Goal: Task Accomplishment & Management: Manage account settings

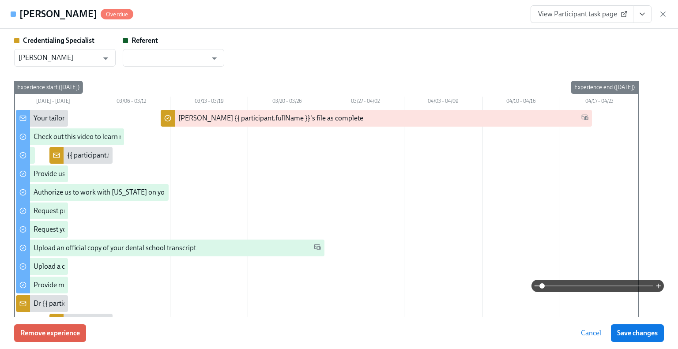
scroll to position [44, 0]
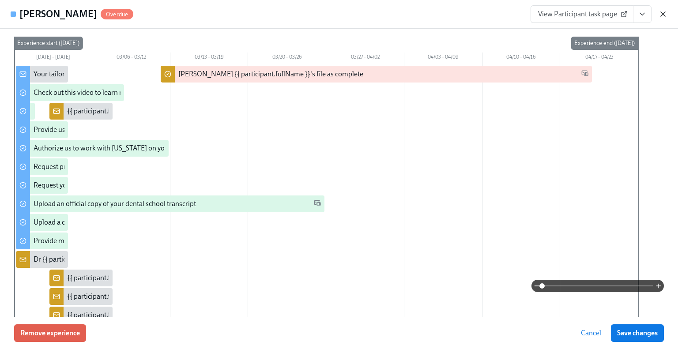
click at [664, 14] on icon "button" at bounding box center [662, 14] width 9 height 9
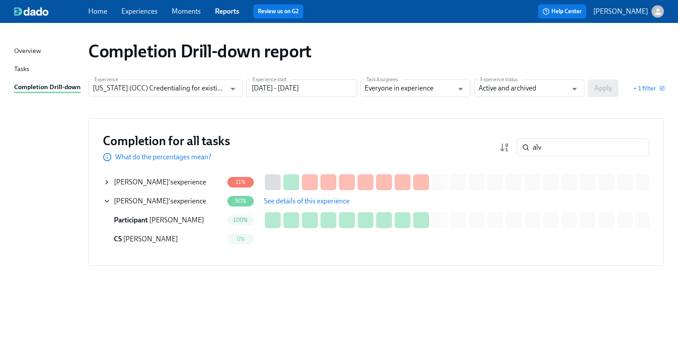
click at [162, 182] on div "J. Alvarez 's experience" at bounding box center [160, 182] width 92 height 10
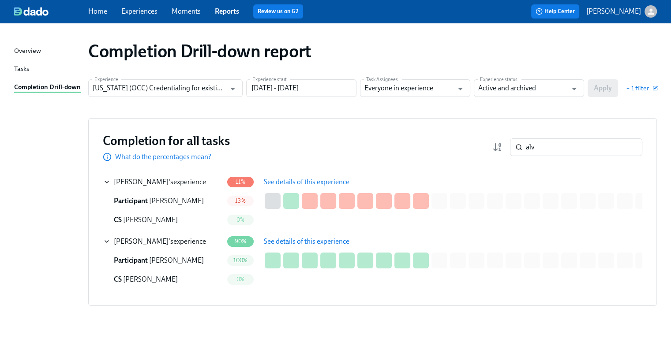
click at [305, 182] on span "See details of this experience" at bounding box center [307, 182] width 86 height 9
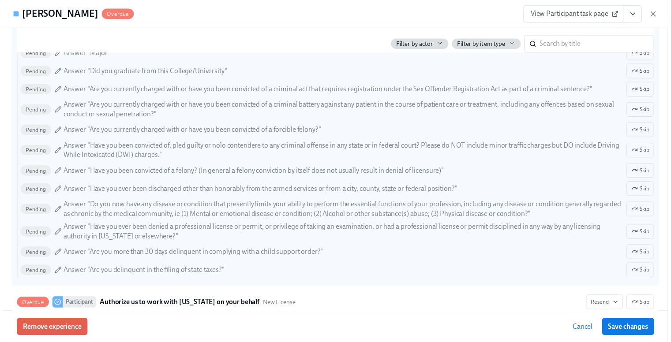
scroll to position [1015, 0]
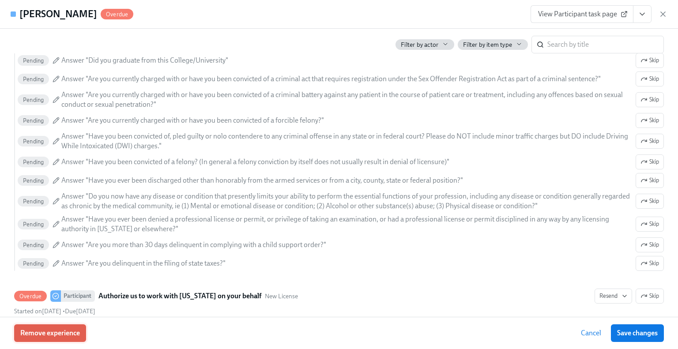
click at [64, 336] on span "Remove experience" at bounding box center [50, 333] width 60 height 9
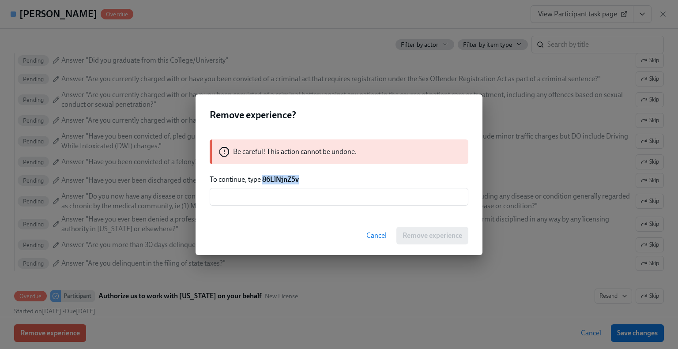
drag, startPoint x: 295, startPoint y: 180, endPoint x: 263, endPoint y: 180, distance: 32.7
click at [263, 180] on p "To continue, type 86LlNjnZ5v" at bounding box center [339, 180] width 259 height 10
copy strong "86LlNjnZ5v"
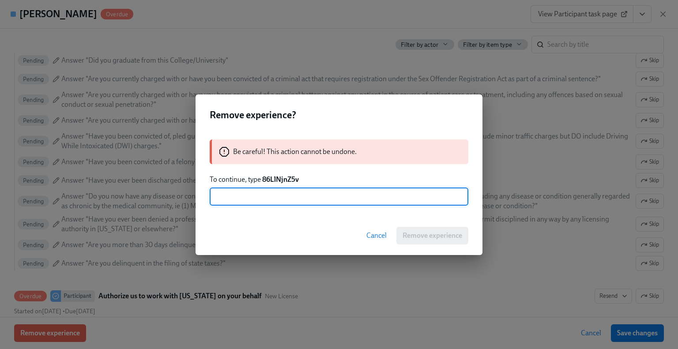
click at [270, 196] on input "text" at bounding box center [339, 197] width 259 height 18
paste input "86LlNjnZ5v"
type input "86LlNjnZ5v"
click at [410, 237] on span "Remove experience" at bounding box center [432, 235] width 60 height 9
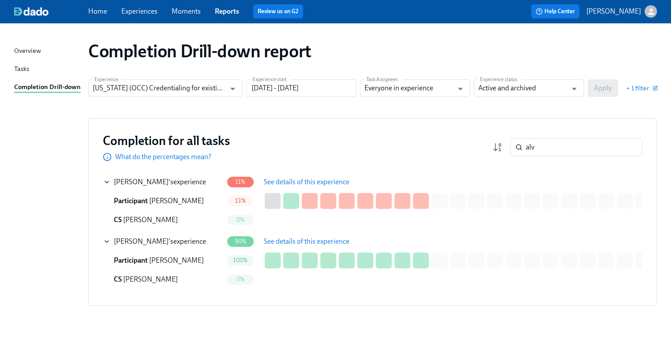
click at [271, 240] on span "See details of this experience" at bounding box center [307, 241] width 86 height 9
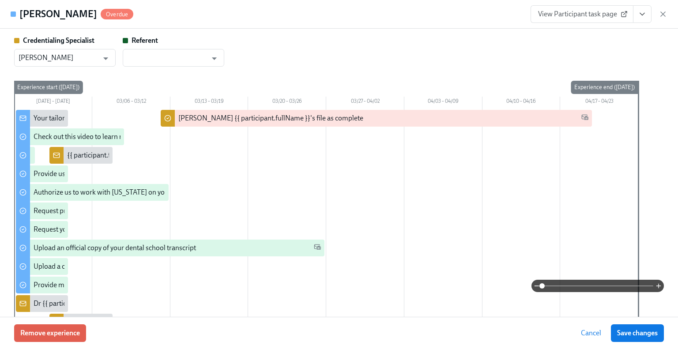
click at [640, 17] on icon "View task page" at bounding box center [642, 14] width 9 height 9
click at [616, 33] on link "View Credentialing Specialist task page" at bounding box center [591, 34] width 116 height 10
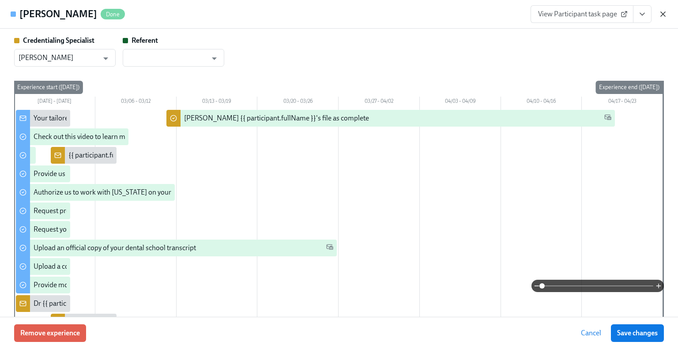
click at [661, 16] on icon "button" at bounding box center [662, 14] width 9 height 9
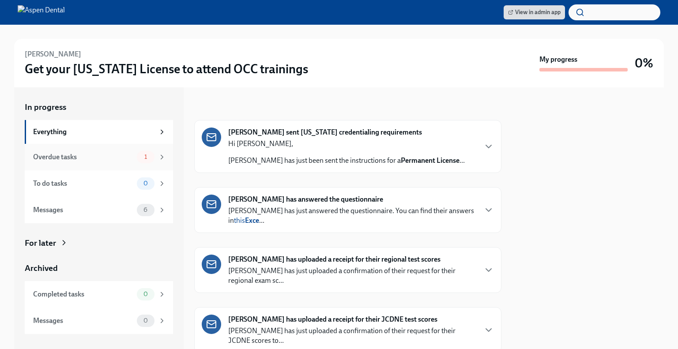
click at [72, 162] on div "Overdue tasks 1" at bounding box center [99, 157] width 133 height 12
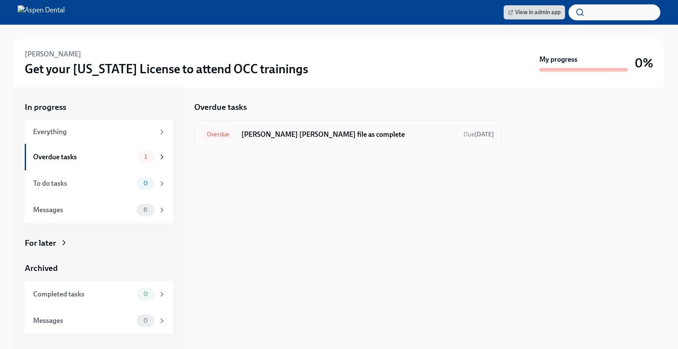
click at [291, 138] on h6 "[PERSON_NAME] [PERSON_NAME] file as complete" at bounding box center [348, 135] width 215 height 10
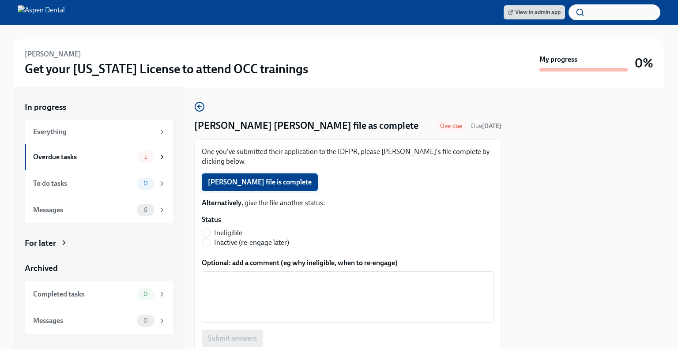
click at [268, 185] on span "[PERSON_NAME] file is complete" at bounding box center [260, 182] width 104 height 9
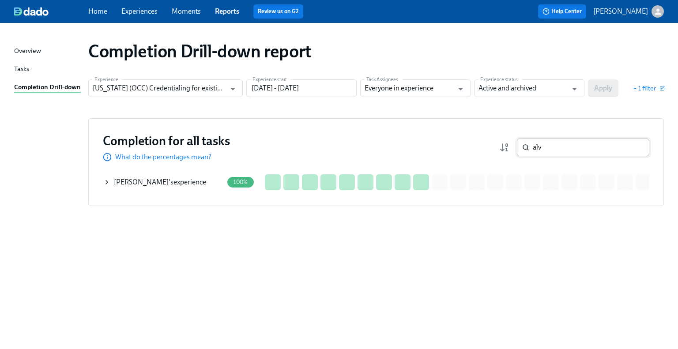
click at [632, 147] on input "alv" at bounding box center [591, 148] width 116 height 18
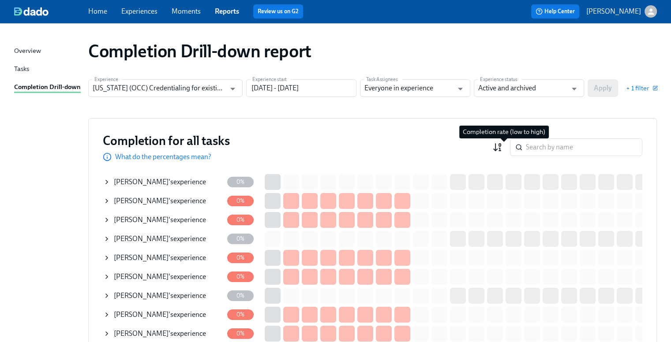
click at [501, 144] on rect "button" at bounding box center [500, 145] width 2 height 3
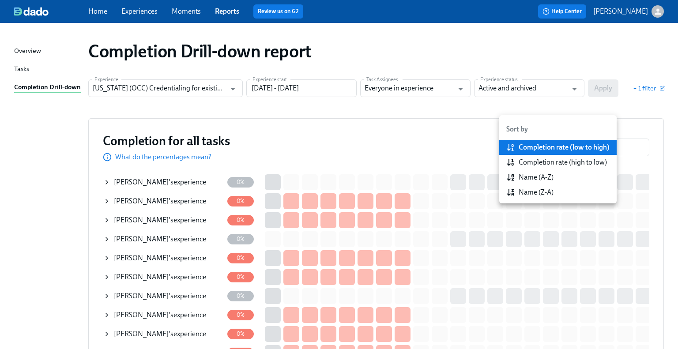
click at [526, 160] on div "Completion rate (high to low)" at bounding box center [562, 163] width 88 height 10
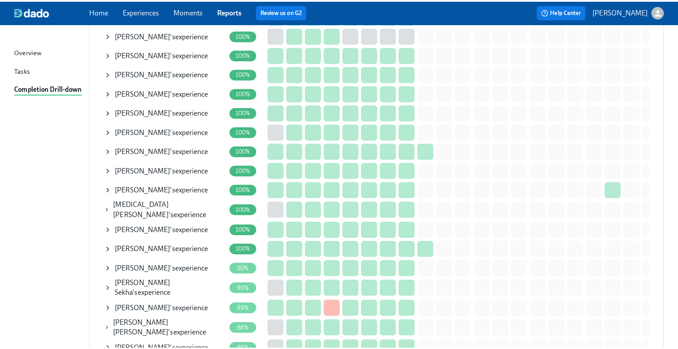
scroll to position [353, 0]
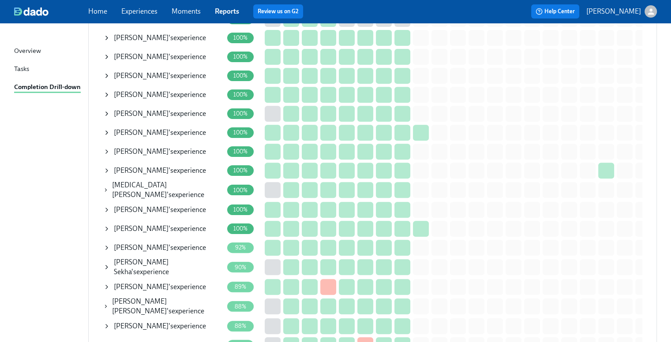
click at [150, 245] on span "Krishna Desai" at bounding box center [141, 248] width 55 height 8
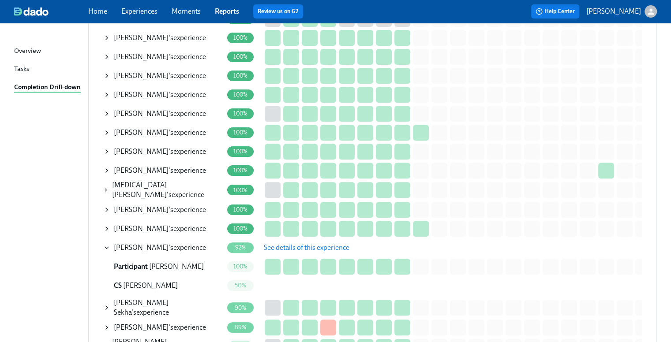
click at [166, 245] on div "Krishna Desai 's experience" at bounding box center [160, 248] width 92 height 10
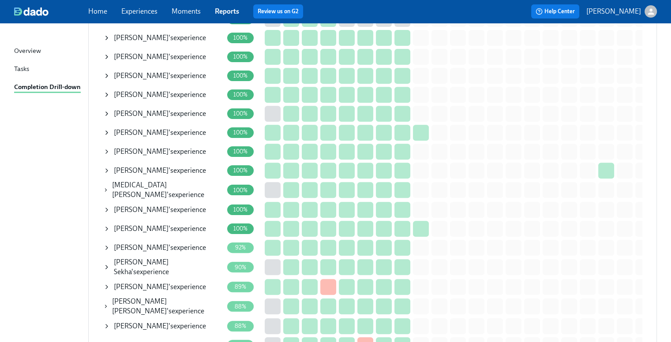
click at [165, 268] on div "Navneet Sekha 's experience" at bounding box center [168, 267] width 109 height 19
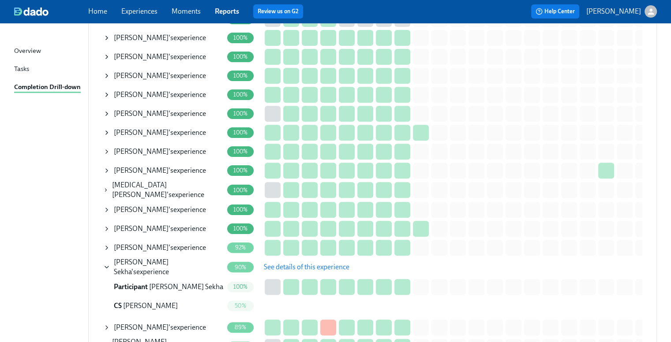
click at [275, 263] on span "See details of this experience" at bounding box center [307, 267] width 86 height 9
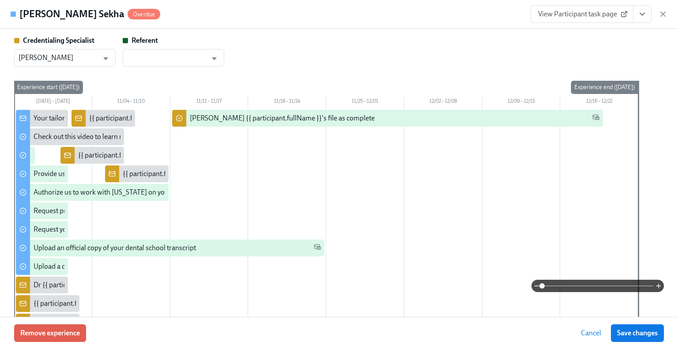
type input "[PERSON_NAME]"
click at [639, 16] on icon "View task page" at bounding box center [642, 14] width 9 height 9
click at [610, 37] on link "View Credentialing Specialist task page" at bounding box center [591, 34] width 116 height 10
click at [617, 331] on span "Save changes" at bounding box center [637, 333] width 41 height 9
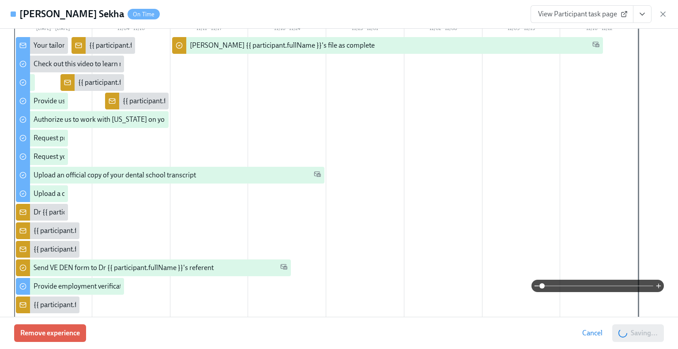
scroll to position [88, 0]
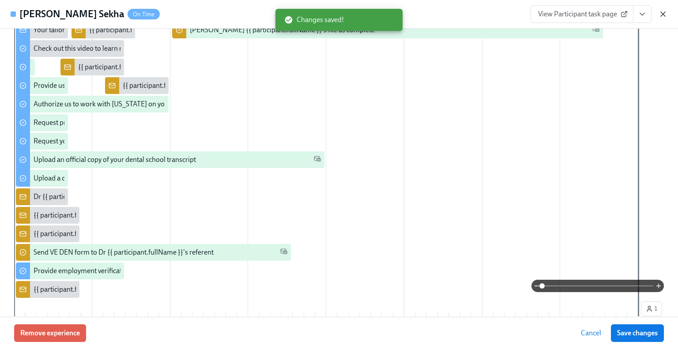
click at [662, 17] on icon "button" at bounding box center [662, 14] width 9 height 9
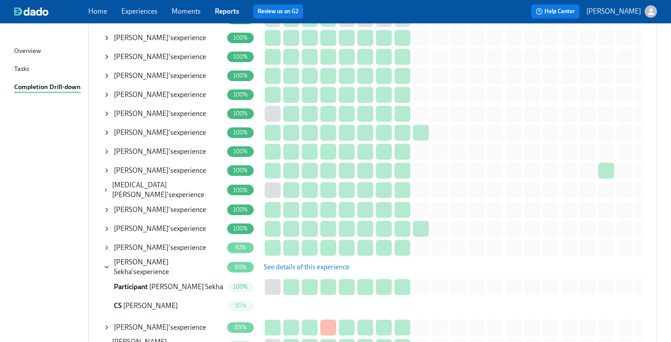
click at [138, 263] on span "Navneet Sekha" at bounding box center [141, 267] width 55 height 18
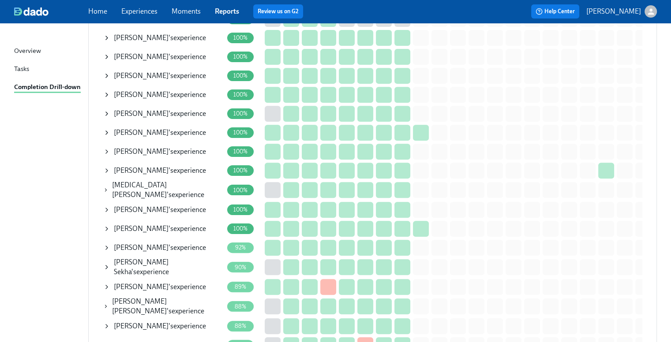
click at [144, 283] on span "Celia Anuez" at bounding box center [141, 287] width 55 height 8
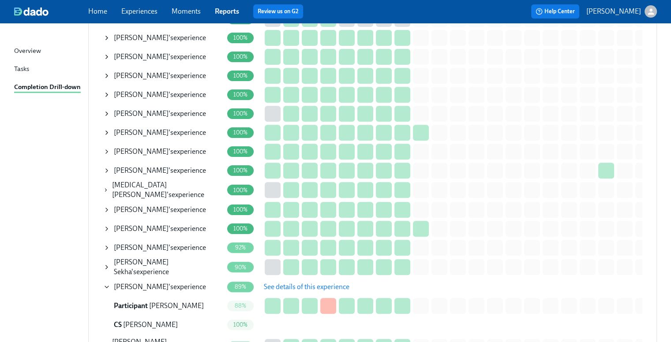
click at [284, 288] on span "See details of this experience" at bounding box center [307, 287] width 86 height 9
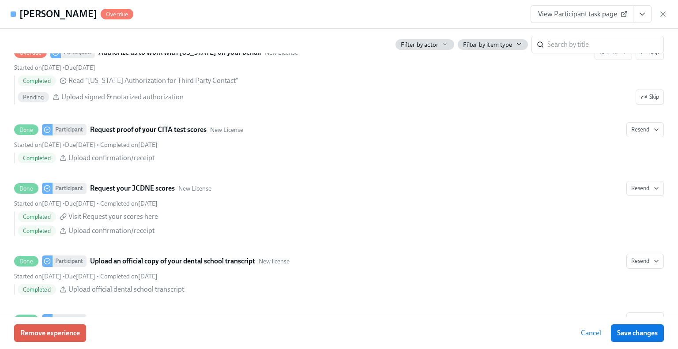
scroll to position [1059, 0]
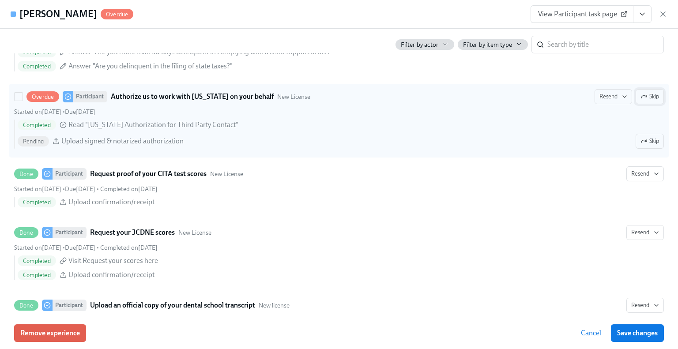
click at [640, 100] on button "Skip" at bounding box center [649, 96] width 28 height 15
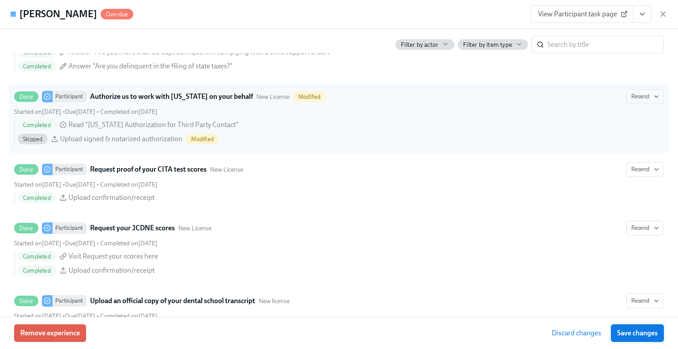
click at [650, 334] on span "Save changes" at bounding box center [637, 333] width 41 height 9
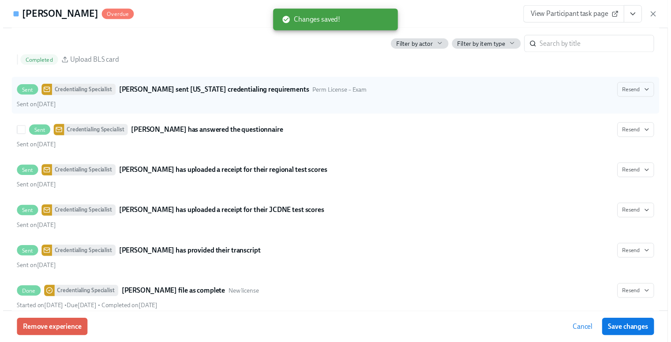
scroll to position [1452, 0]
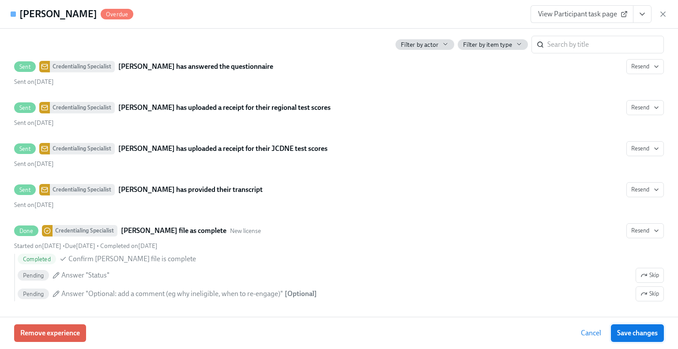
click at [623, 333] on span "Save changes" at bounding box center [637, 333] width 41 height 9
click at [665, 17] on icon "button" at bounding box center [662, 14] width 9 height 9
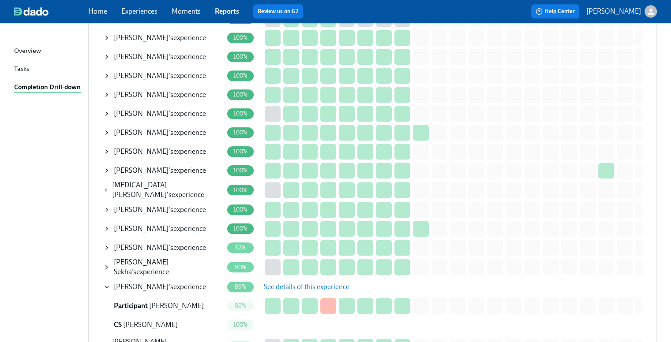
click at [139, 287] on span "Celia Anuez" at bounding box center [141, 287] width 55 height 8
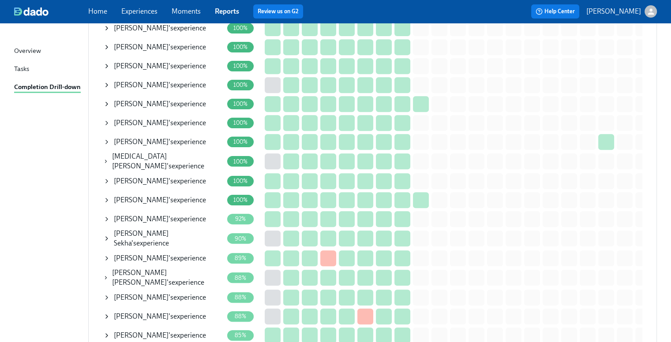
scroll to position [397, 0]
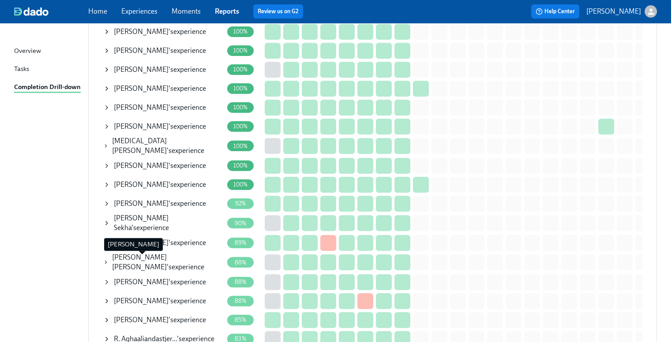
click at [138, 261] on span "C. Barros Chaviano" at bounding box center [139, 262] width 55 height 18
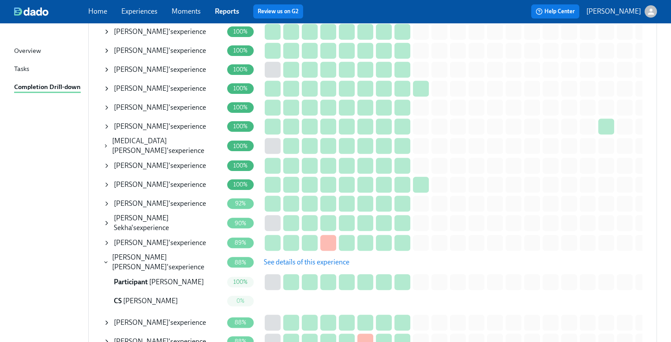
click at [272, 259] on span "See details of this experience" at bounding box center [307, 262] width 86 height 9
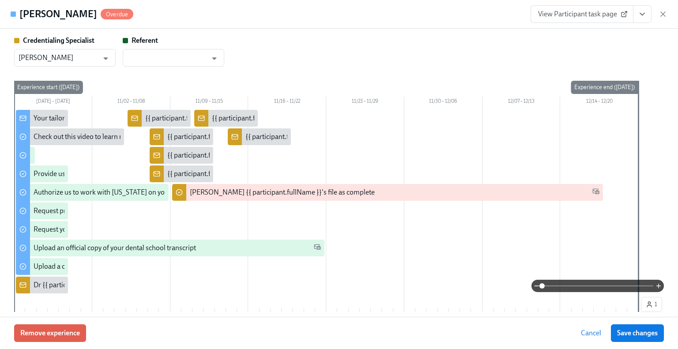
click at [639, 17] on icon "View task page" at bounding box center [642, 14] width 9 height 9
click at [605, 32] on link "View Credentialing Specialist task page" at bounding box center [591, 34] width 116 height 10
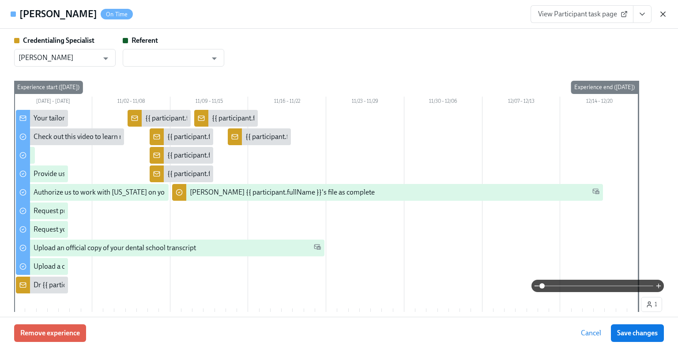
click at [658, 16] on icon "button" at bounding box center [662, 14] width 9 height 9
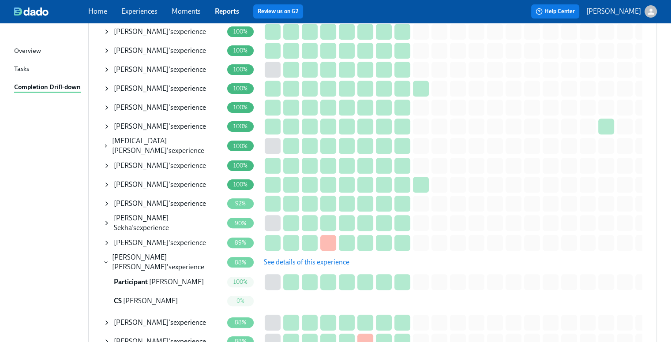
click at [178, 257] on div "C. Barros Chaviano 's experience" at bounding box center [167, 262] width 111 height 19
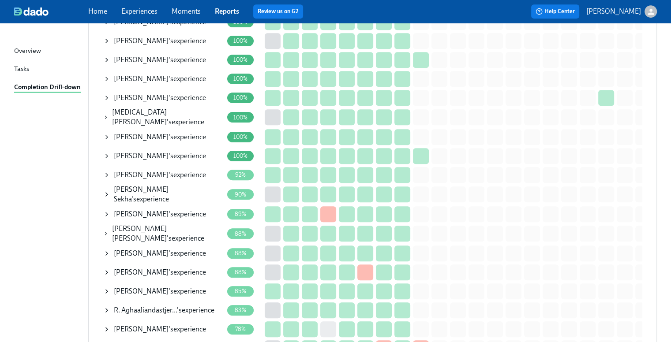
scroll to position [441, 0]
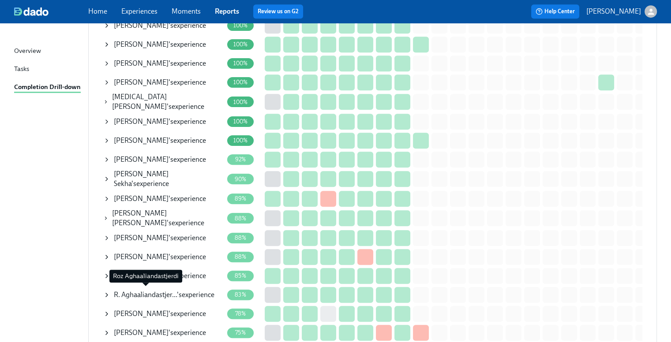
click at [153, 293] on span "R. Aghaaliandastjer…" at bounding box center [145, 295] width 63 height 8
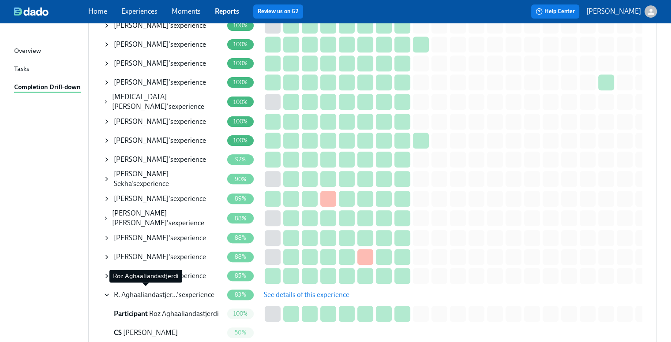
click at [153, 292] on span "R. Aghaaliandastjer…" at bounding box center [145, 295] width 63 height 8
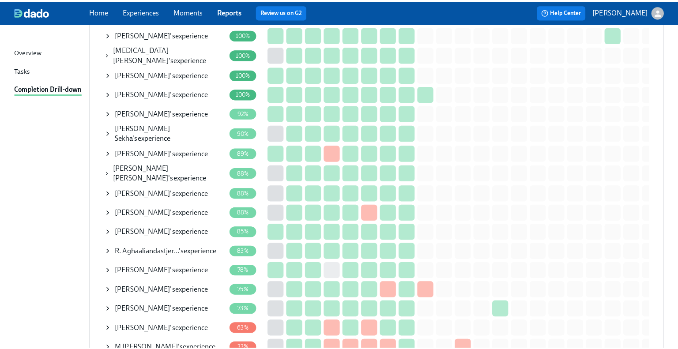
scroll to position [530, 0]
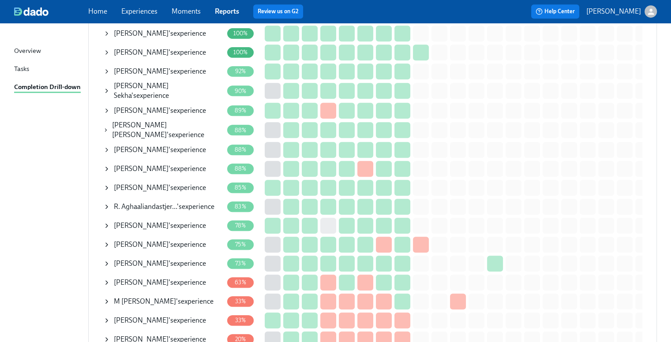
click at [150, 222] on span "Farhan Ahmed" at bounding box center [141, 226] width 55 height 8
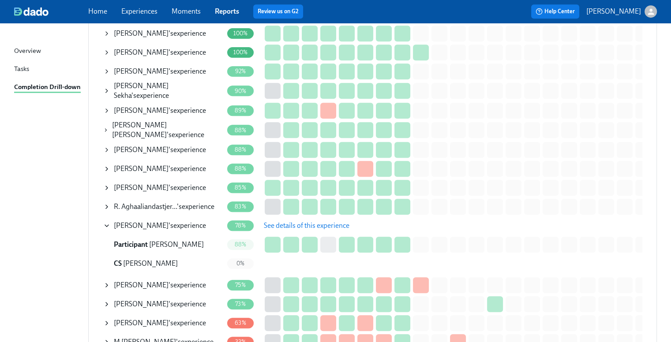
click at [290, 222] on span "See details of this experience" at bounding box center [307, 226] width 86 height 9
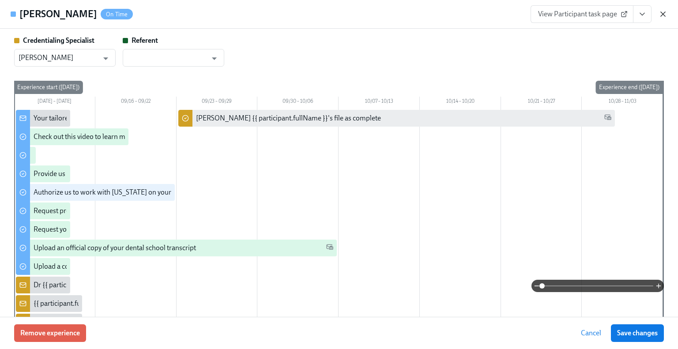
click at [661, 15] on icon "button" at bounding box center [662, 14] width 9 height 9
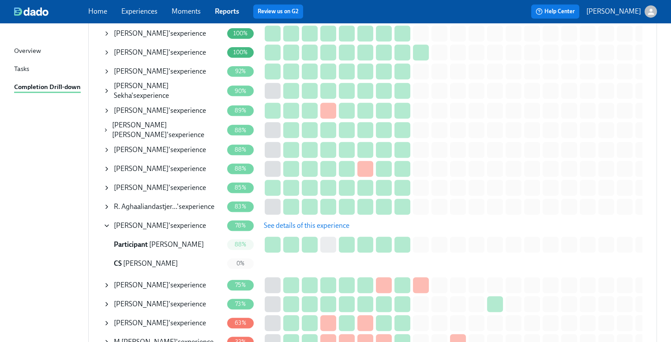
click at [172, 221] on div "Farhan Ahmed 's experience" at bounding box center [160, 226] width 92 height 10
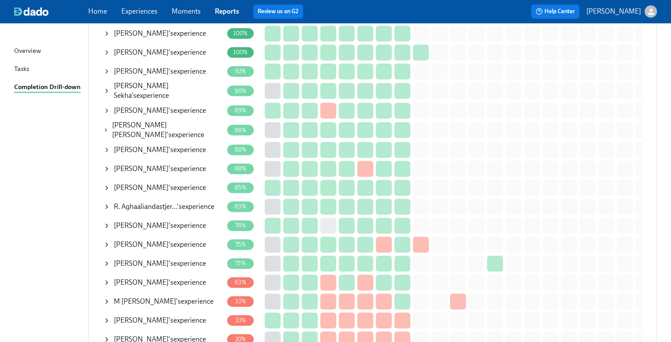
click at [167, 240] on div "Tina Tran 's experience" at bounding box center [160, 245] width 92 height 10
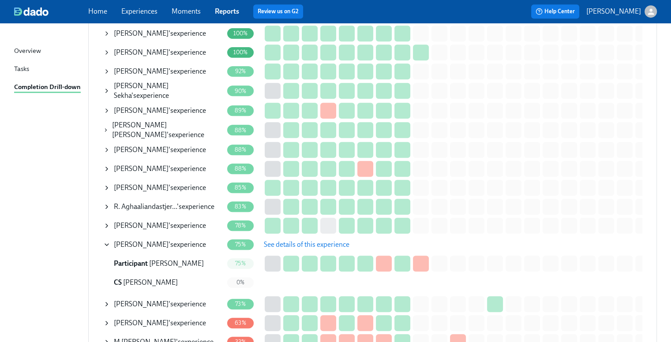
click at [319, 244] on span "See details of this experience" at bounding box center [307, 244] width 86 height 9
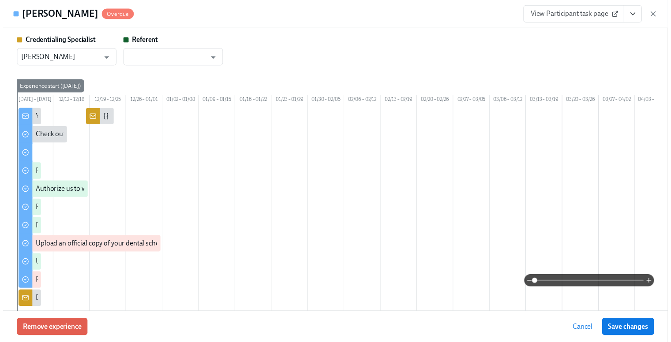
scroll to position [0, 567]
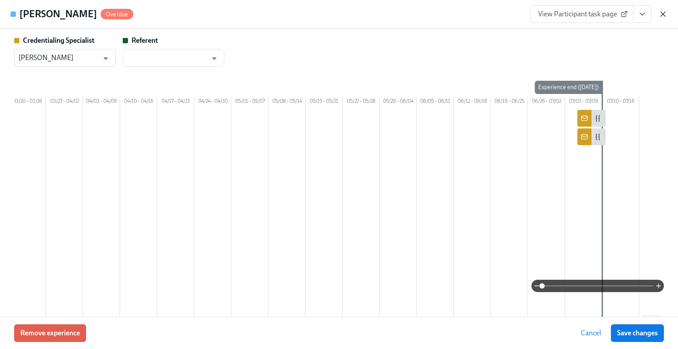
click at [662, 17] on icon "button" at bounding box center [662, 14] width 9 height 9
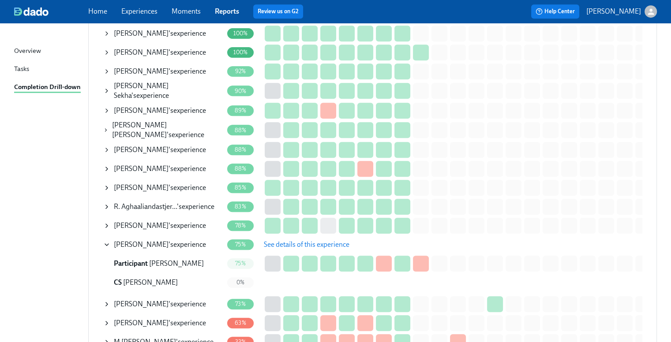
click at [130, 240] on span "Tina Tran" at bounding box center [141, 244] width 55 height 8
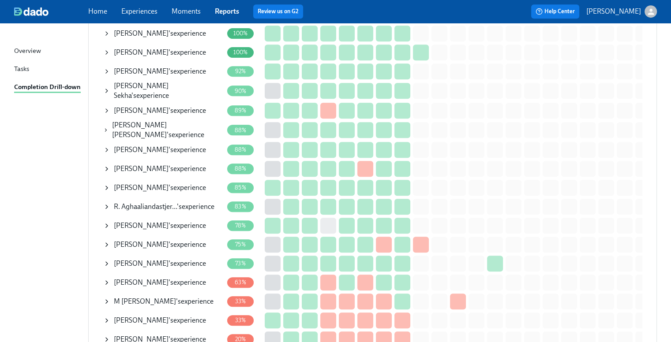
click at [133, 278] on span "Jack Goertzen" at bounding box center [141, 282] width 55 height 8
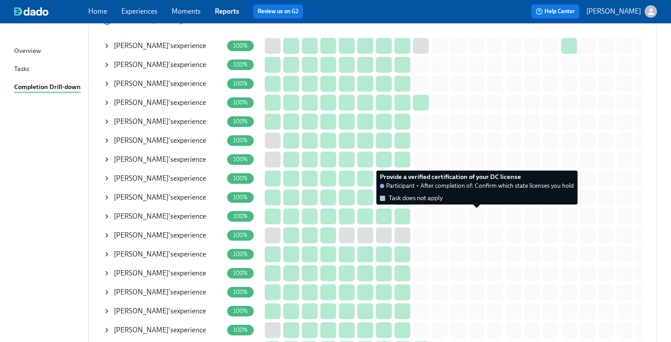
scroll to position [0, 0]
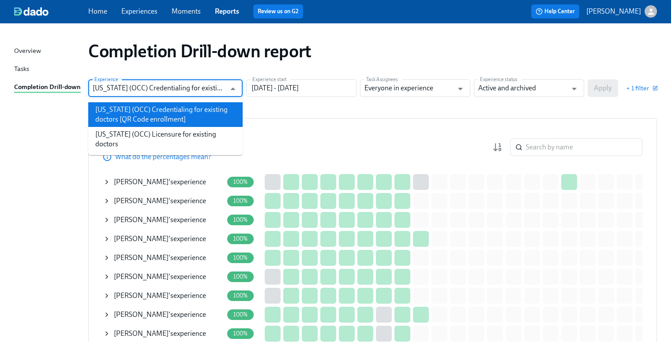
click at [133, 86] on input "Illinois (OCC) Credentialing for existing doctors [QR Code enrollment]" at bounding box center [159, 88] width 133 height 18
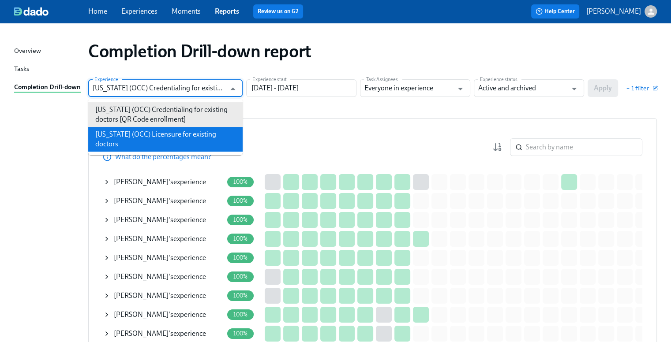
click at [157, 137] on li "Illinois (OCC) Licensure for existing doctors" at bounding box center [165, 139] width 154 height 25
type input "Illinois (OCC) Licensure for existing doctors"
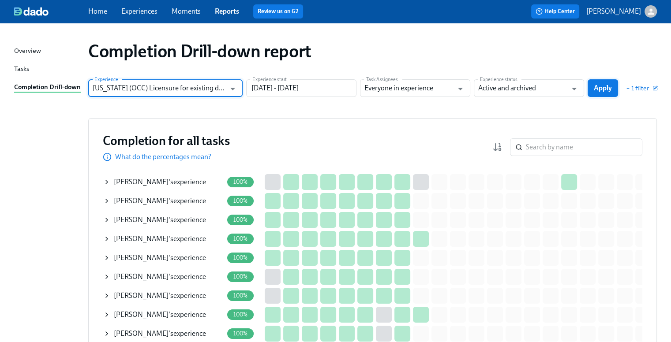
click at [598, 90] on span "Apply" at bounding box center [603, 88] width 18 height 9
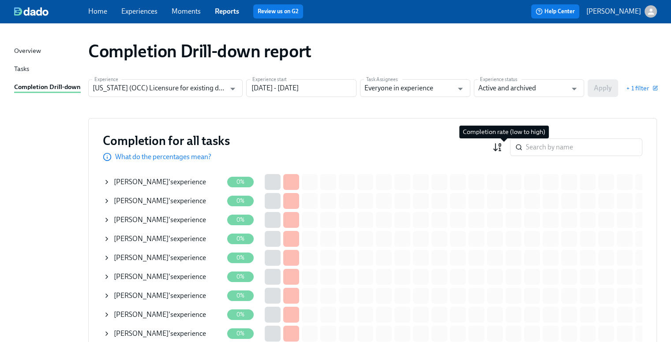
click at [503, 145] on icon "button" at bounding box center [497, 147] width 11 height 11
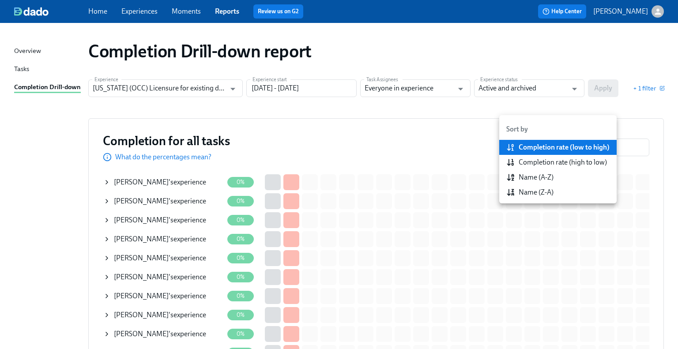
click at [521, 160] on div "Completion rate (high to low)" at bounding box center [562, 163] width 88 height 10
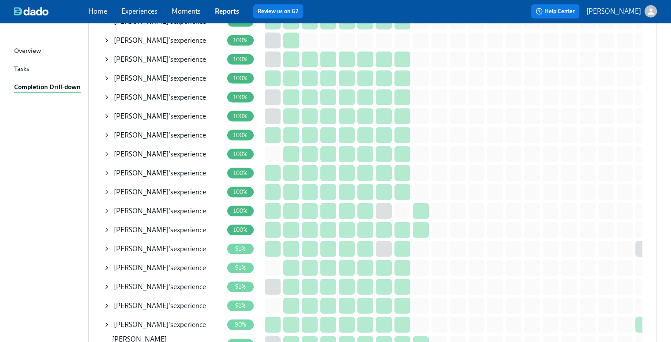
scroll to position [2118, 0]
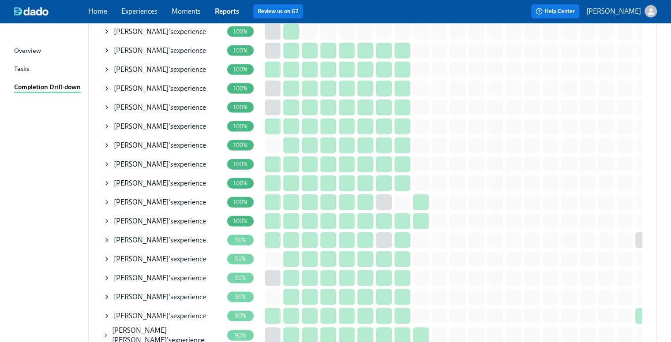
click at [157, 274] on div "David Sung 's experience" at bounding box center [160, 279] width 92 height 10
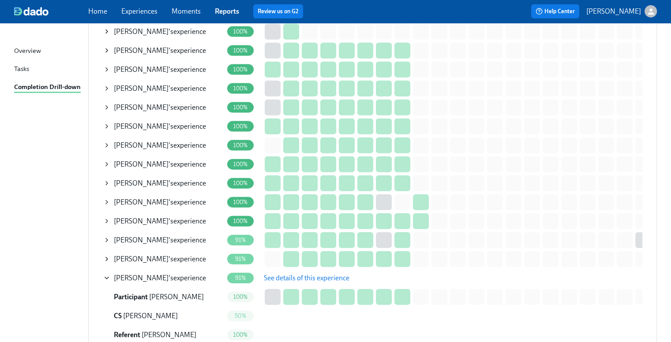
click at [267, 274] on span "See details of this experience" at bounding box center [307, 278] width 86 height 9
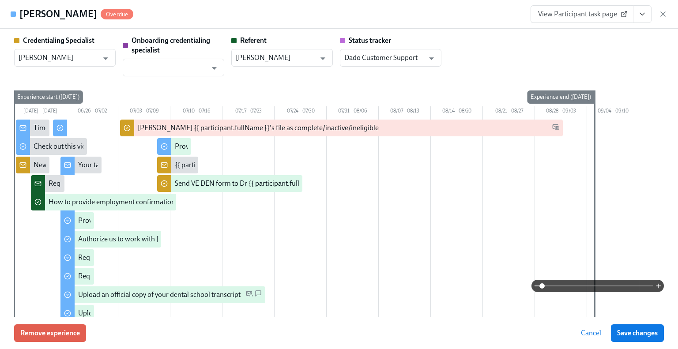
click at [640, 17] on icon "View task page" at bounding box center [642, 14] width 9 height 9
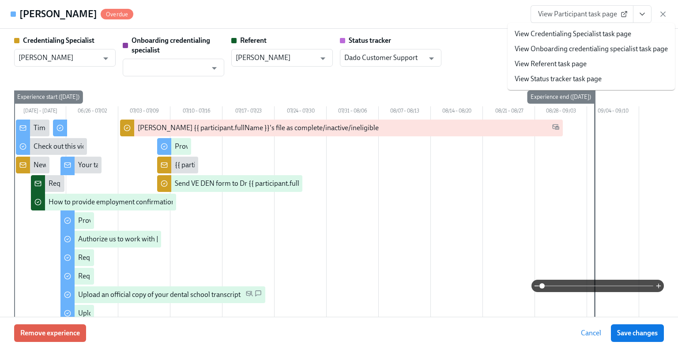
click at [618, 34] on link "View Credentialing Specialist task page" at bounding box center [573, 34] width 116 height 10
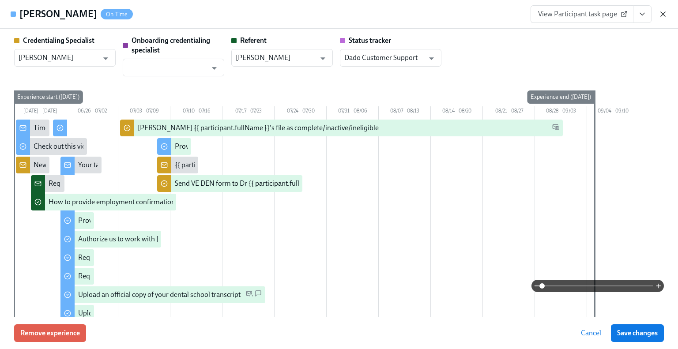
click at [661, 13] on icon "button" at bounding box center [662, 14] width 9 height 9
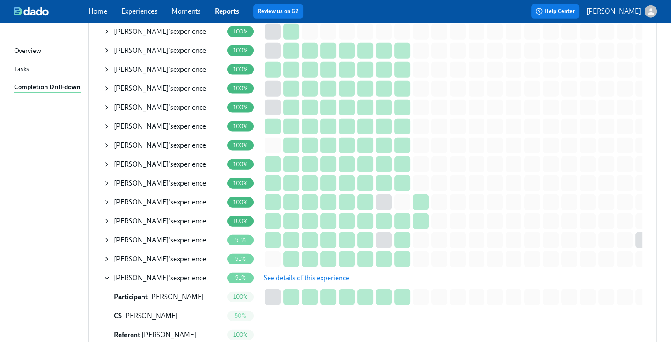
click at [154, 274] on div "David Sung 's experience" at bounding box center [160, 279] width 92 height 10
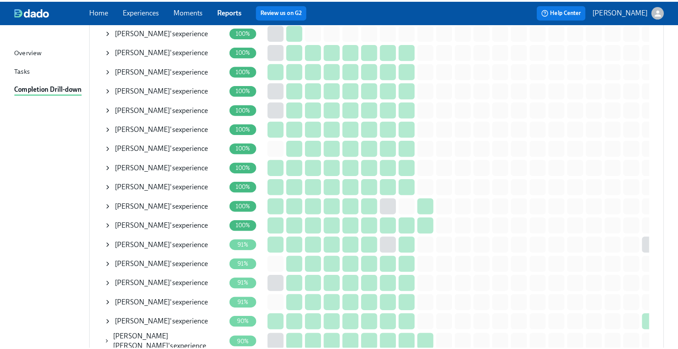
scroll to position [2162, 0]
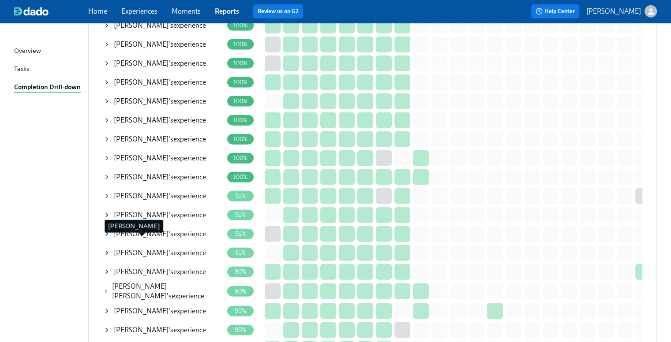
click at [148, 249] on span "R. Tejeda-Gonzalez" at bounding box center [141, 253] width 55 height 8
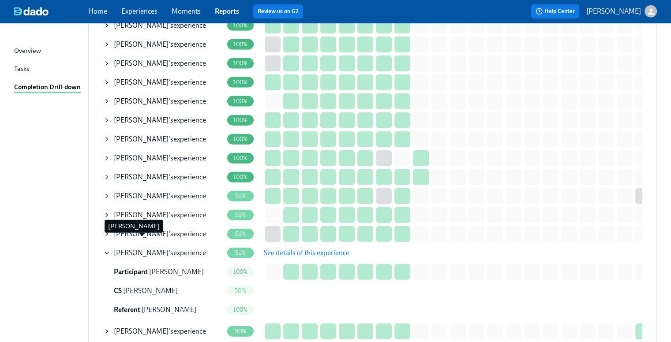
click at [156, 249] on span "R. Tejeda-Gonzalez" at bounding box center [141, 253] width 55 height 8
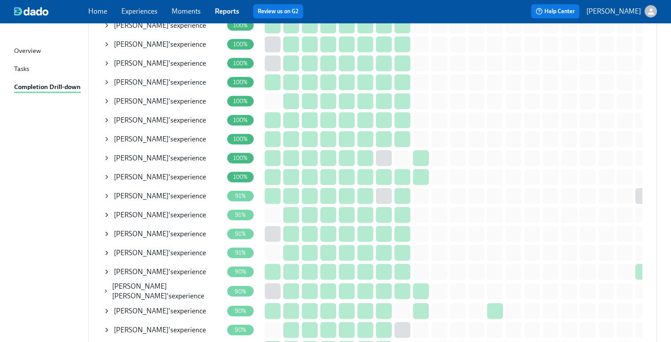
click at [146, 267] on div "Roli Dabor 's experience" at bounding box center [160, 272] width 92 height 10
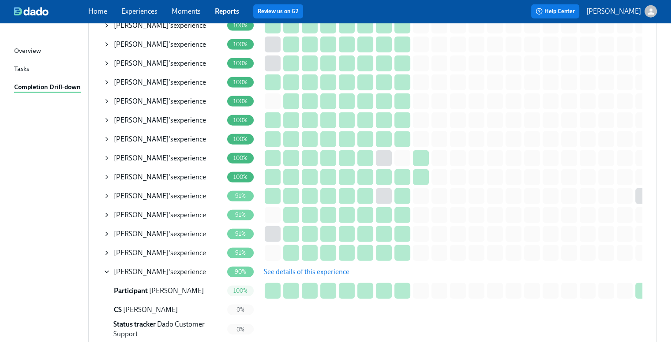
click at [159, 267] on div "Roli Dabor 's experience" at bounding box center [160, 272] width 92 height 10
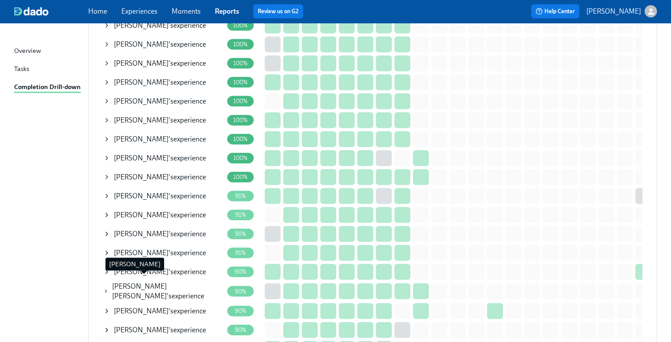
click at [162, 282] on span "K. Esparza Capistran" at bounding box center [139, 291] width 55 height 18
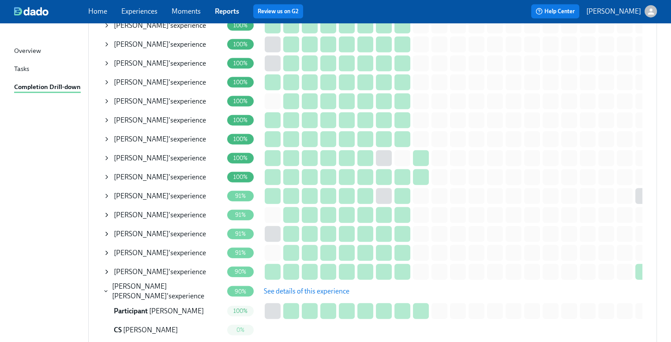
drag, startPoint x: 191, startPoint y: 278, endPoint x: 170, endPoint y: 279, distance: 20.3
click at [191, 282] on div "K. Esparza Capistran 's experience" at bounding box center [167, 291] width 111 height 19
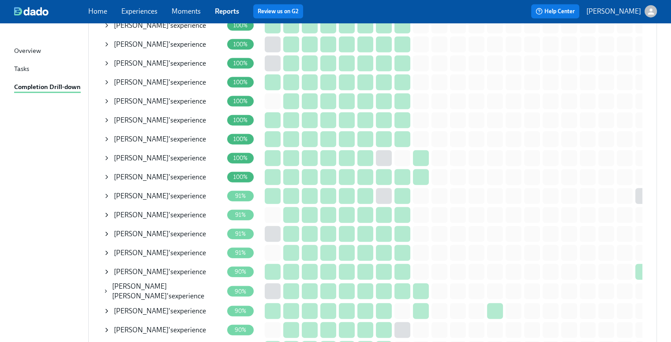
click at [141, 307] on span "David Jung" at bounding box center [141, 311] width 55 height 8
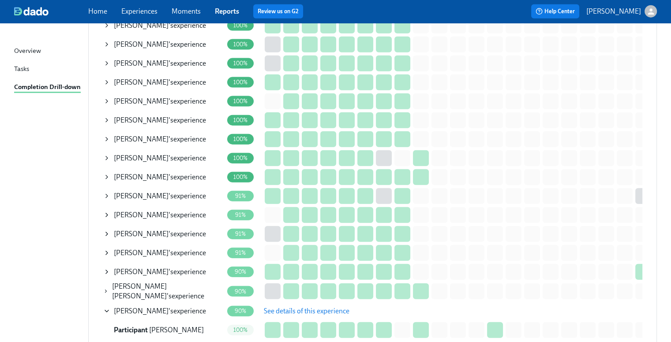
click at [284, 307] on span "See details of this experience" at bounding box center [307, 311] width 86 height 9
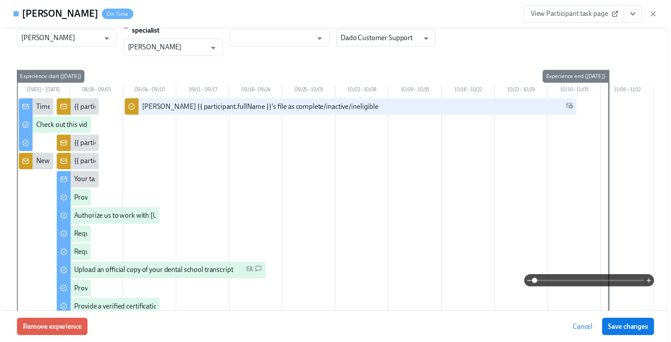
scroll to position [0, 0]
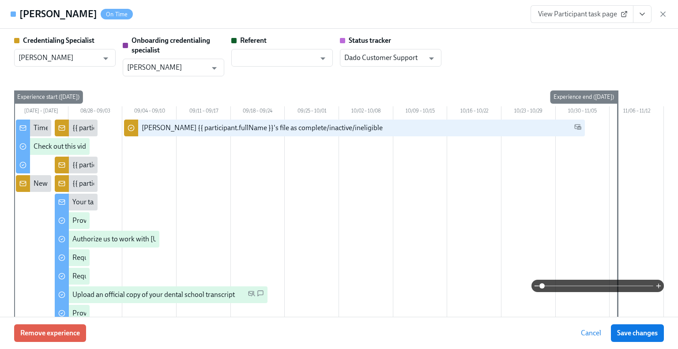
click at [645, 19] on button "View task page" at bounding box center [642, 14] width 19 height 18
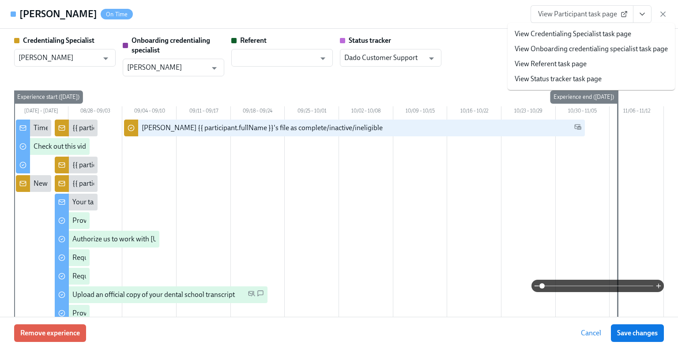
click at [605, 37] on link "View Credentialing Specialist task page" at bounding box center [573, 34] width 116 height 10
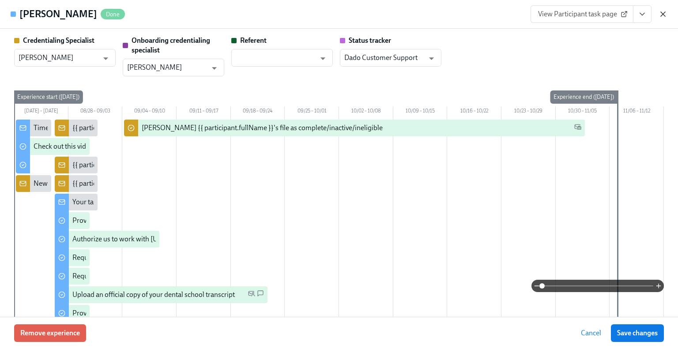
click at [660, 12] on icon "button" at bounding box center [662, 14] width 9 height 9
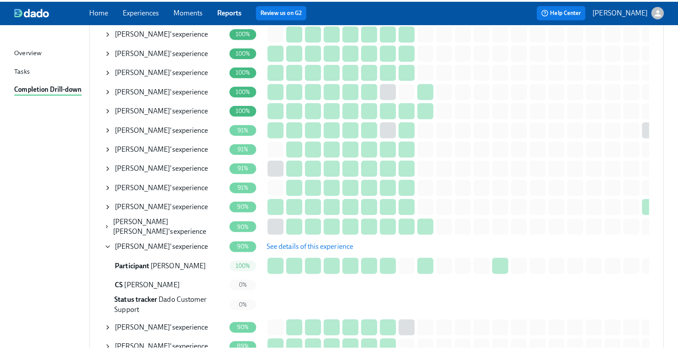
scroll to position [2250, 0]
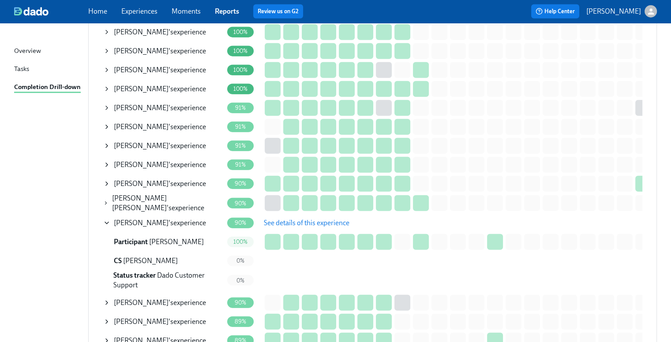
click at [126, 219] on span "David Jung" at bounding box center [141, 223] width 55 height 8
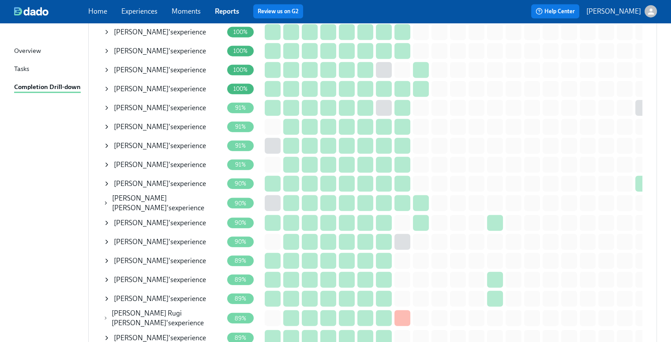
click at [138, 257] on span "Lauren Dickman" at bounding box center [141, 261] width 55 height 8
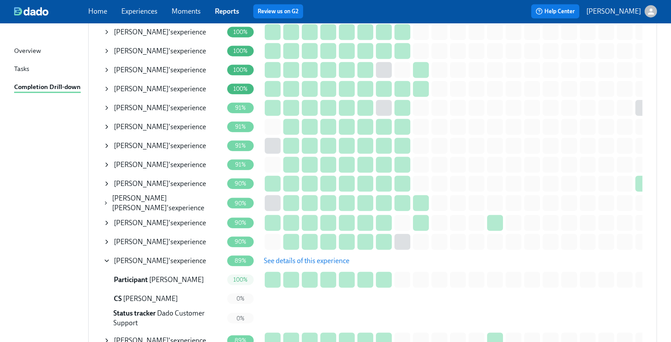
click at [286, 257] on span "See details of this experience" at bounding box center [307, 261] width 86 height 9
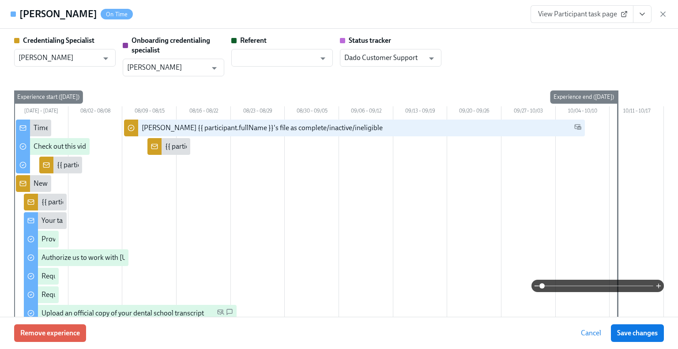
click at [638, 14] on icon "View task page" at bounding box center [642, 14] width 9 height 9
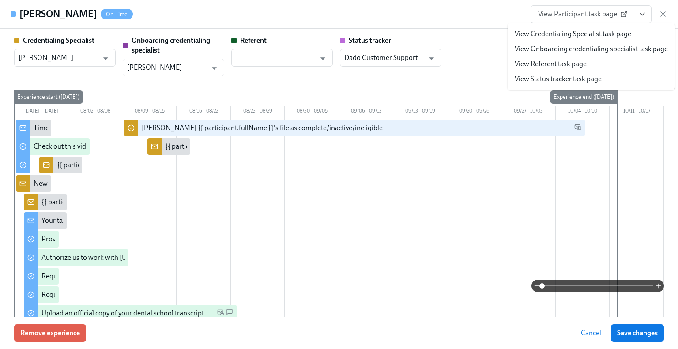
click at [607, 29] on link "View Credentialing Specialist task page" at bounding box center [573, 34] width 116 height 10
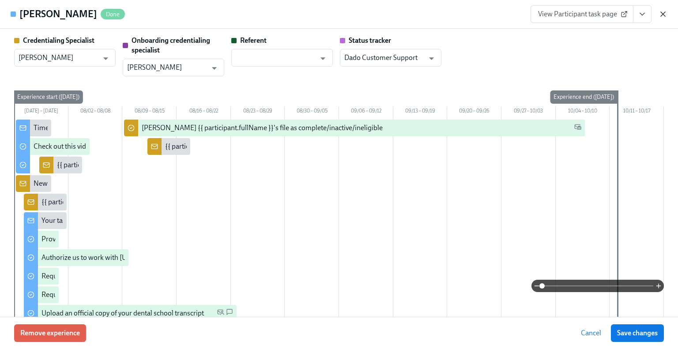
click at [661, 14] on icon "button" at bounding box center [662, 14] width 9 height 9
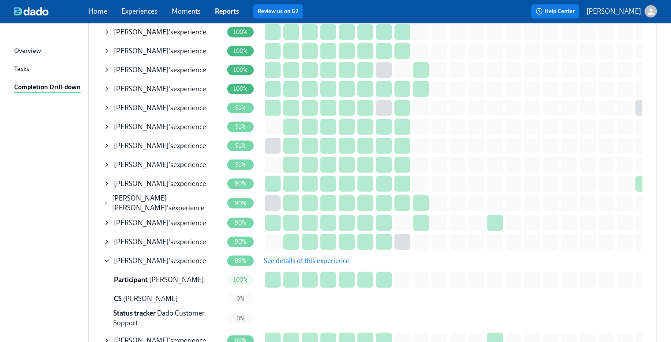
click at [137, 257] on span "Lauren Dickman" at bounding box center [141, 261] width 55 height 8
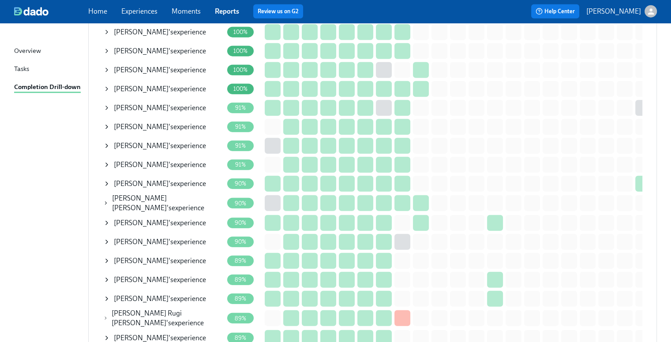
click at [137, 275] on div "Jin Kim 's experience" at bounding box center [160, 280] width 92 height 10
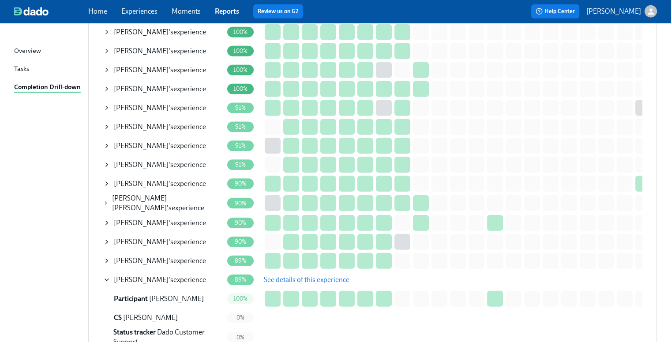
click at [286, 276] on span "See details of this experience" at bounding box center [307, 280] width 86 height 9
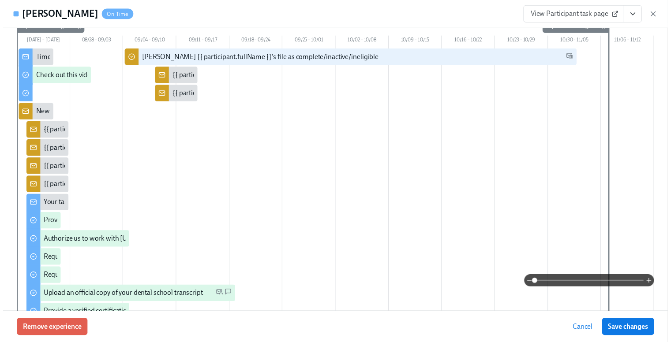
scroll to position [44, 0]
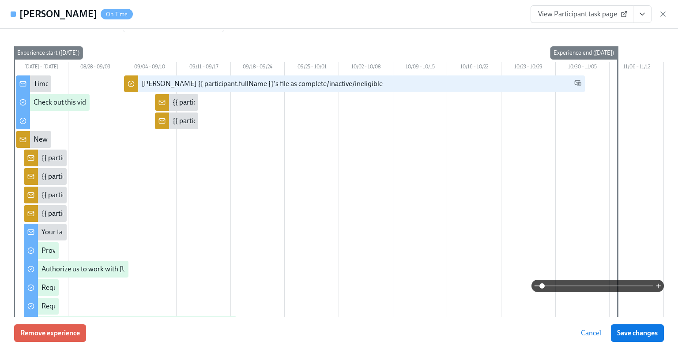
click at [639, 15] on icon "View task page" at bounding box center [642, 14] width 9 height 9
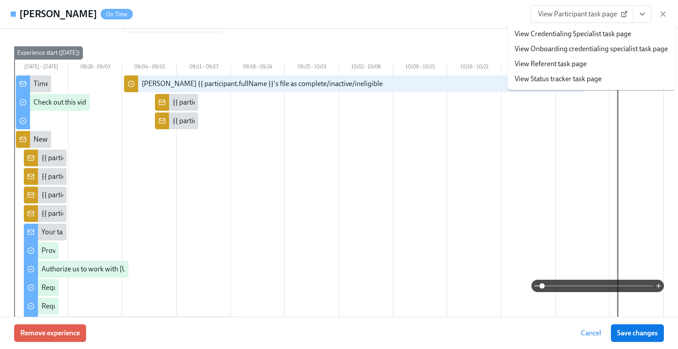
click at [606, 32] on link "View Credentialing Specialist task page" at bounding box center [573, 34] width 116 height 10
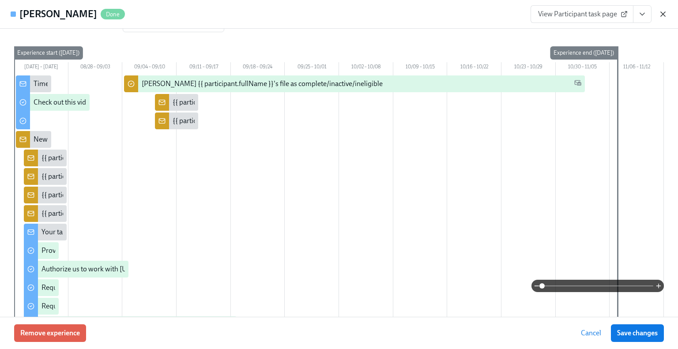
click at [664, 15] on icon "button" at bounding box center [663, 14] width 4 height 4
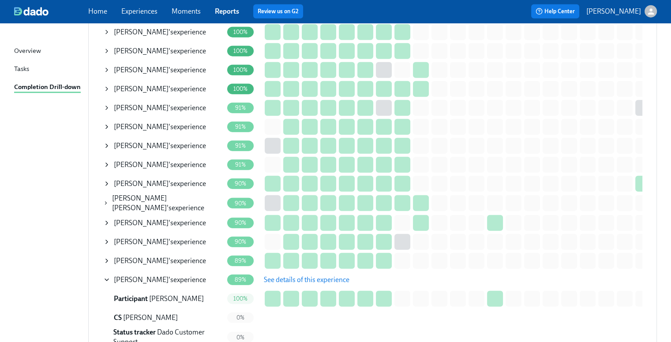
click at [162, 275] on div "Jin Kim 's experience" at bounding box center [160, 280] width 92 height 10
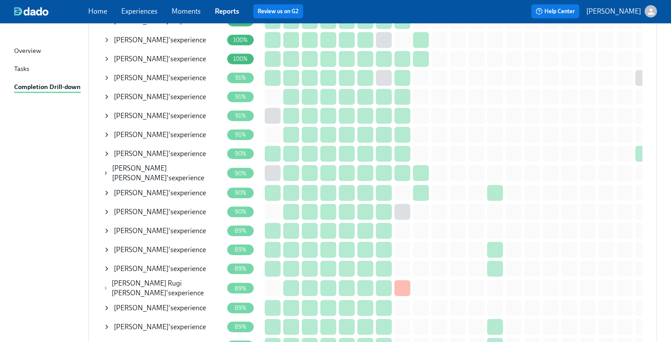
scroll to position [2295, 0]
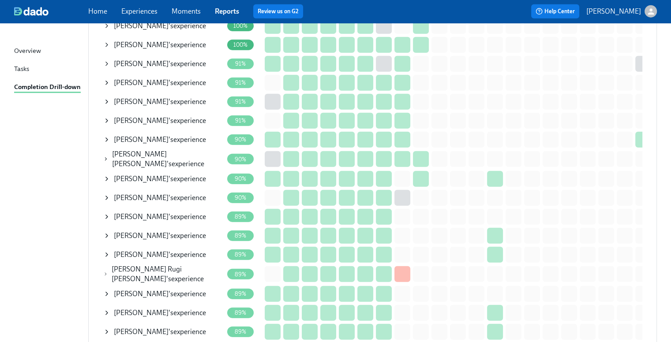
click at [158, 250] on div "Yumin Lee 's experience" at bounding box center [160, 255] width 92 height 10
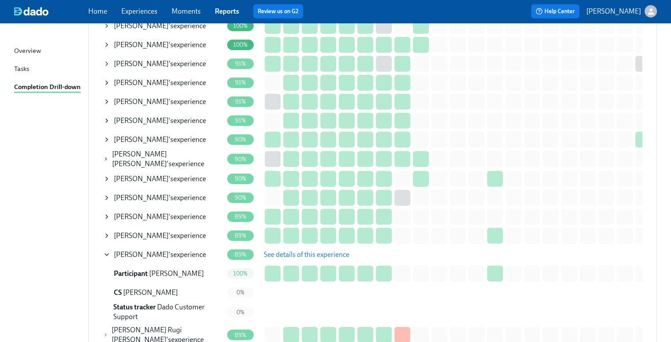
click at [273, 251] on span "See details of this experience" at bounding box center [307, 255] width 86 height 9
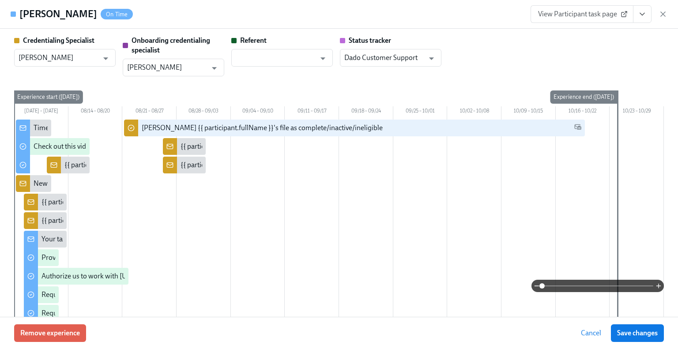
click at [639, 16] on icon "View task page" at bounding box center [642, 14] width 9 height 9
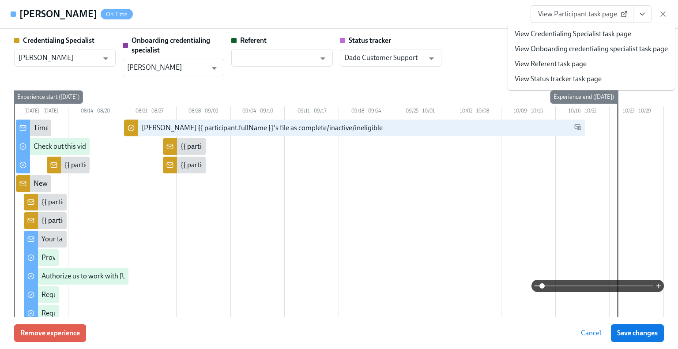
click at [586, 36] on link "View Credentialing Specialist task page" at bounding box center [573, 34] width 116 height 10
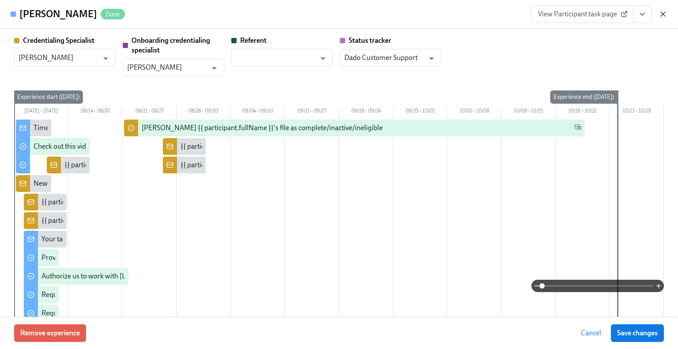
click at [665, 13] on icon "button" at bounding box center [662, 14] width 9 height 9
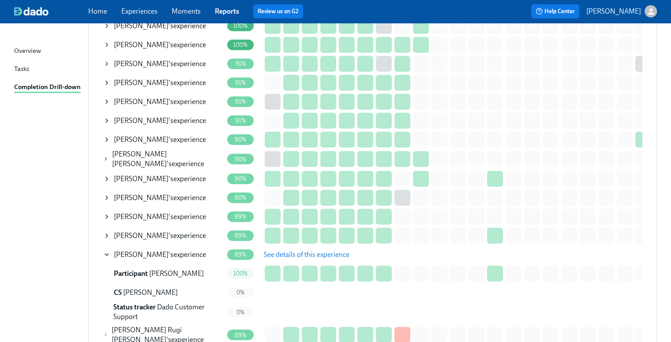
click at [145, 250] on div "Yumin Lee 's experience" at bounding box center [160, 255] width 92 height 10
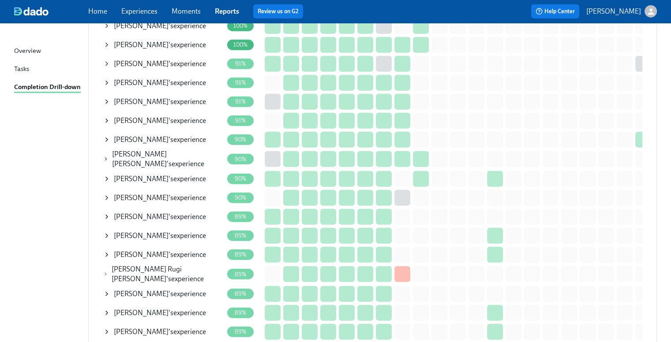
click at [148, 265] on span "Rajeev Rugi Siddappa" at bounding box center [147, 274] width 70 height 18
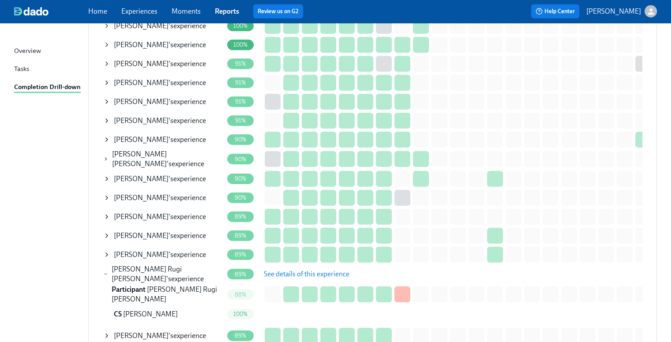
click at [148, 265] on span "Rajeev Rugi Siddappa" at bounding box center [147, 274] width 70 height 18
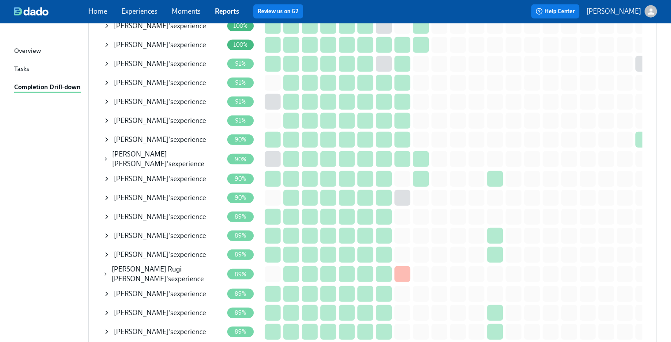
click at [146, 290] on span "Farida Sewielam" at bounding box center [141, 294] width 55 height 8
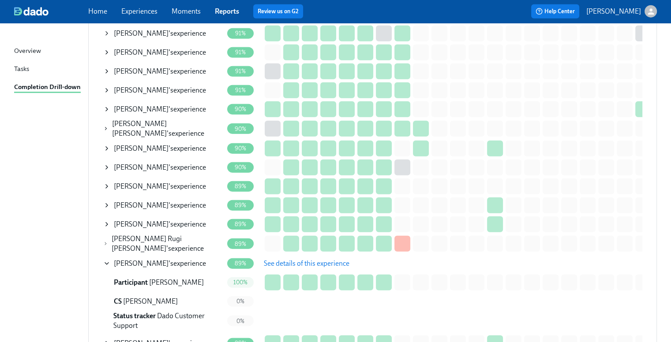
scroll to position [2339, 0]
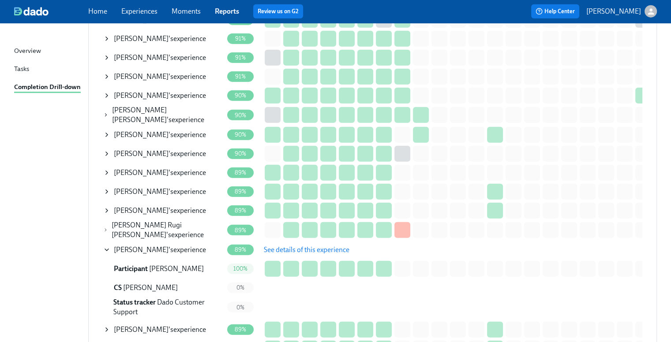
click at [295, 246] on span "See details of this experience" at bounding box center [307, 250] width 86 height 9
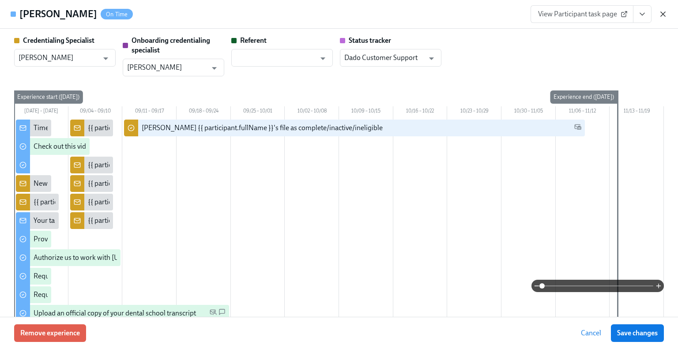
click at [664, 16] on icon "button" at bounding box center [663, 14] width 4 height 4
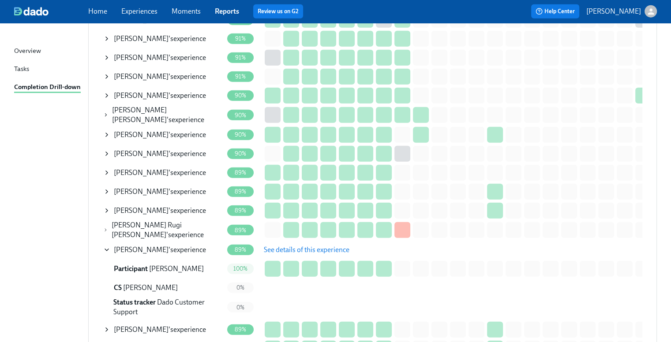
click at [114, 246] on span "Farida Sewielam" at bounding box center [141, 250] width 55 height 8
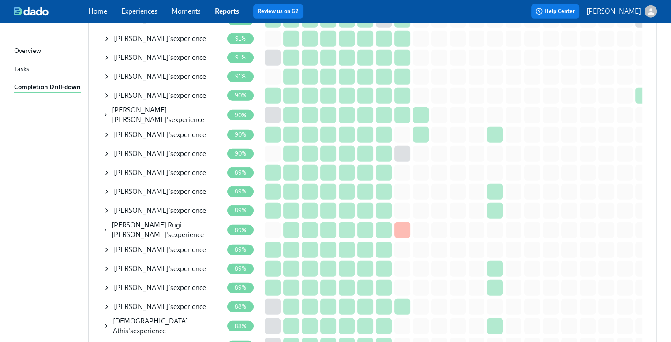
click at [120, 265] on span "Subuhi Siddiqui" at bounding box center [141, 269] width 55 height 8
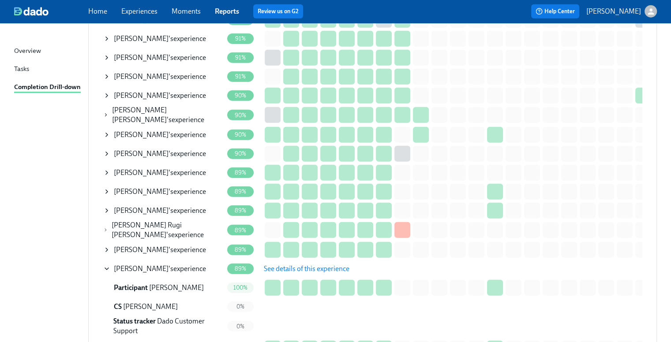
click at [280, 265] on span "See details of this experience" at bounding box center [307, 269] width 86 height 9
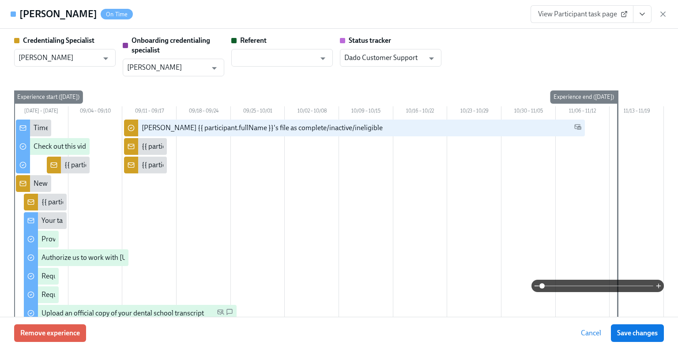
click at [638, 11] on icon "View task page" at bounding box center [642, 14] width 9 height 9
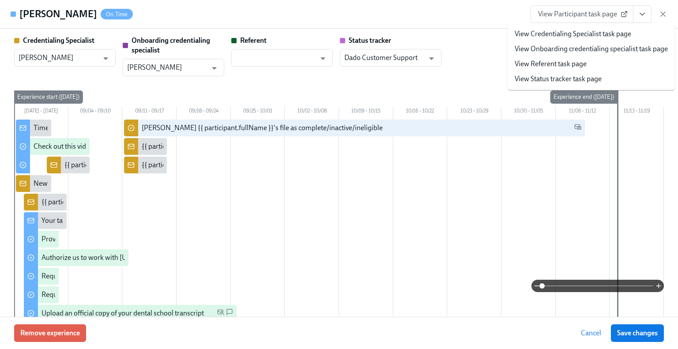
click at [603, 29] on link "View Credentialing Specialist task page" at bounding box center [573, 34] width 116 height 10
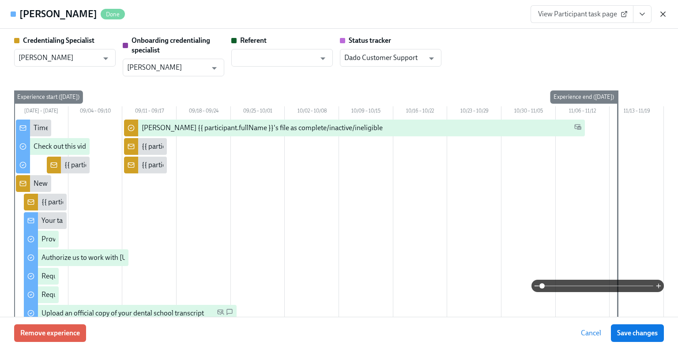
click at [661, 15] on icon "button" at bounding box center [662, 14] width 9 height 9
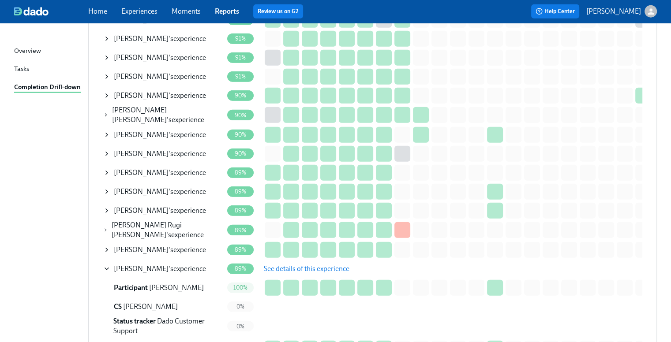
click at [159, 265] on span "Subuhi Siddiqui" at bounding box center [141, 269] width 55 height 8
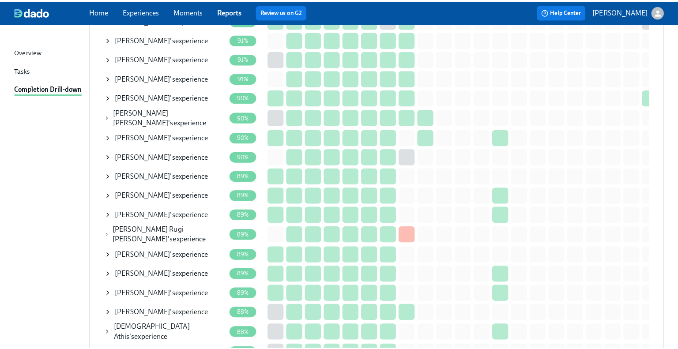
scroll to position [2383, 0]
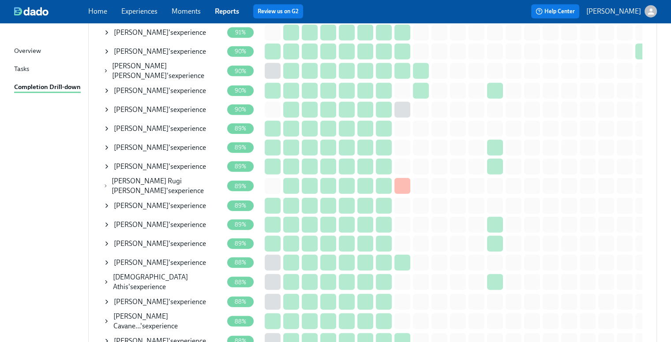
click at [155, 258] on div "Adhm Asfan 's experience" at bounding box center [160, 263] width 92 height 10
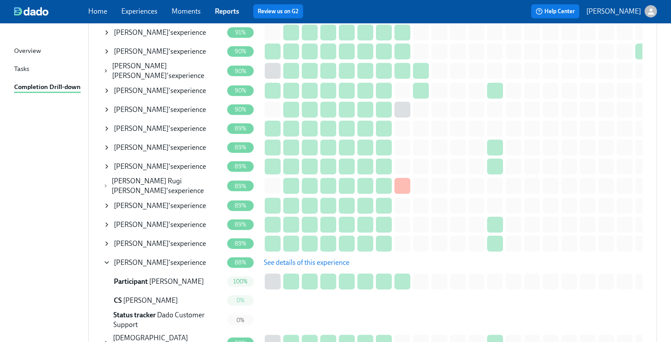
drag, startPoint x: 285, startPoint y: 241, endPoint x: 281, endPoint y: 219, distance: 22.3
click at [286, 259] on span "See details of this experience" at bounding box center [307, 263] width 86 height 9
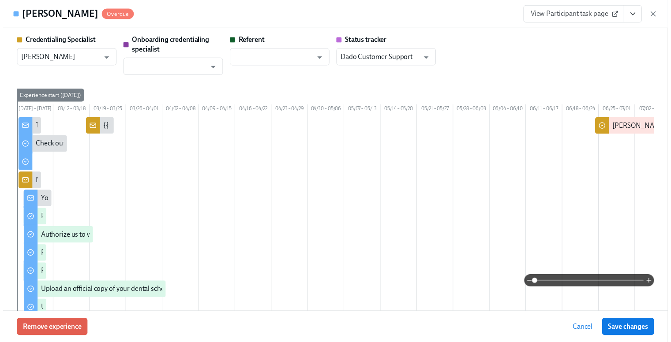
scroll to position [0, 271]
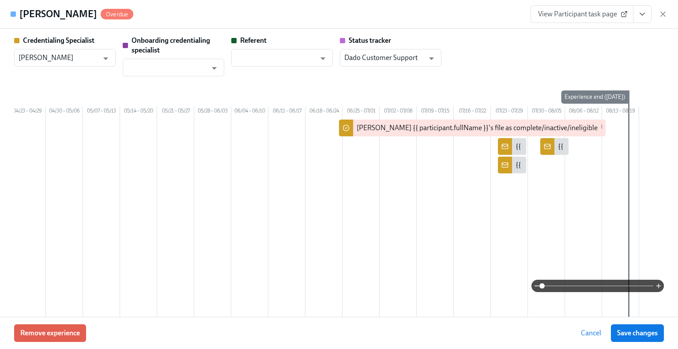
click at [592, 14] on span "View Participant task page" at bounding box center [582, 14] width 88 height 9
click at [645, 15] on icon "View task page" at bounding box center [642, 14] width 9 height 9
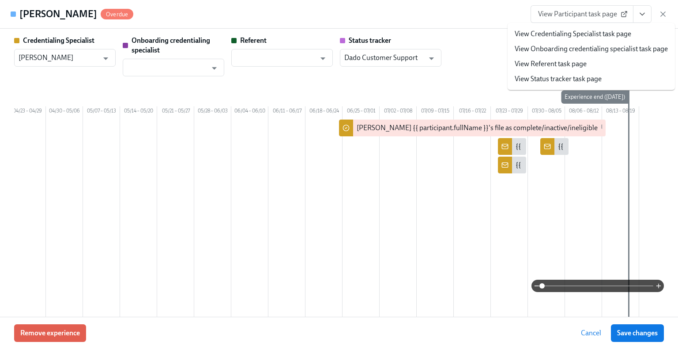
click at [617, 30] on link "View Credentialing Specialist task page" at bounding box center [573, 34] width 116 height 10
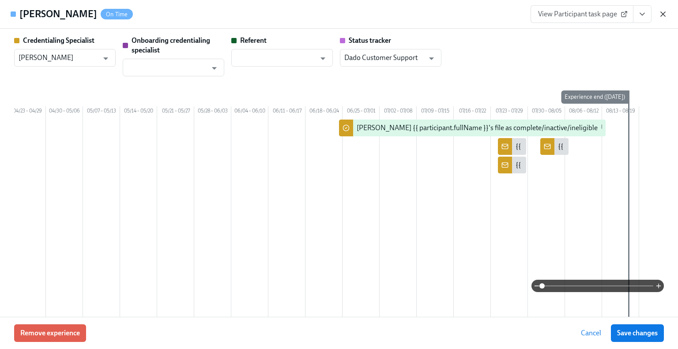
click at [661, 15] on icon "button" at bounding box center [662, 14] width 9 height 9
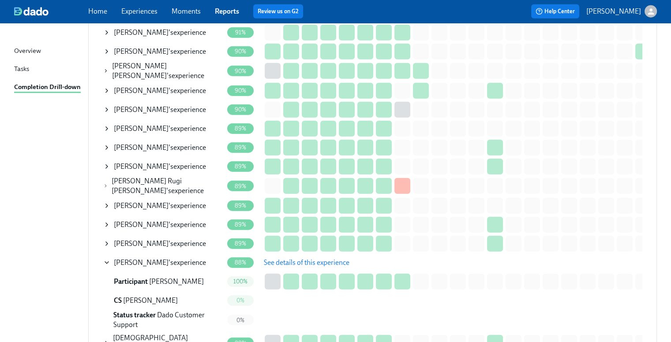
click at [149, 259] on span "Adhm Asfan" at bounding box center [141, 263] width 55 height 8
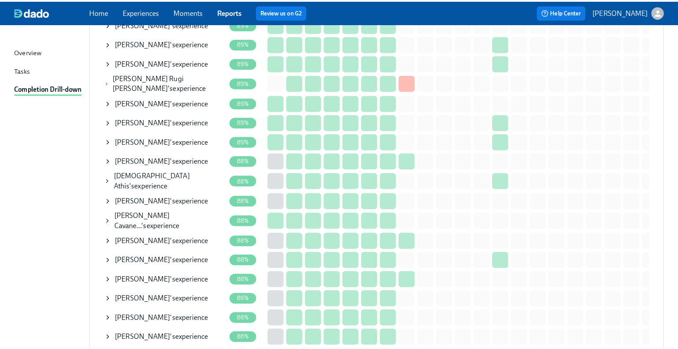
scroll to position [2515, 0]
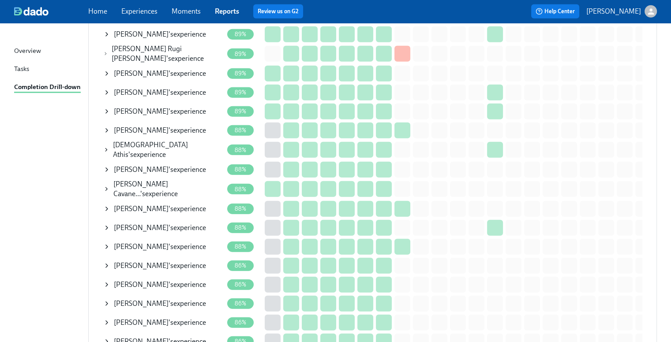
click at [147, 204] on div "Amy John 's experience" at bounding box center [160, 209] width 92 height 10
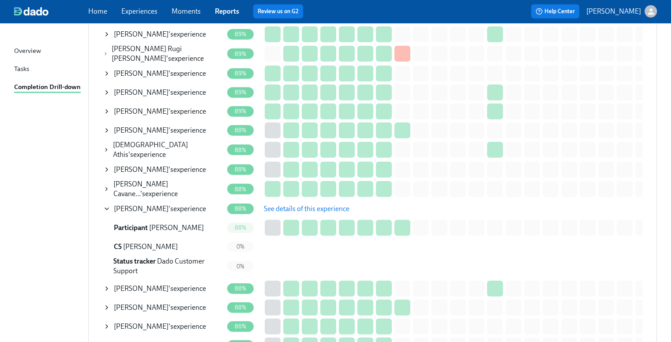
click at [278, 205] on span "See details of this experience" at bounding box center [307, 209] width 86 height 9
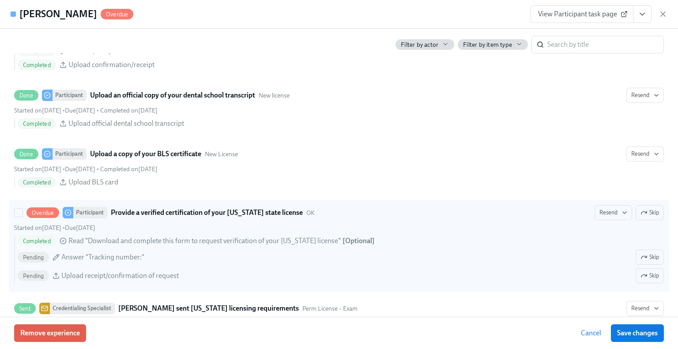
scroll to position [1500, 0]
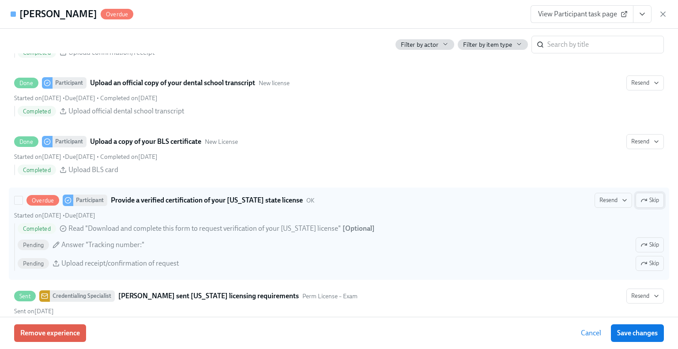
click at [640, 197] on icon "button" at bounding box center [643, 200] width 7 height 7
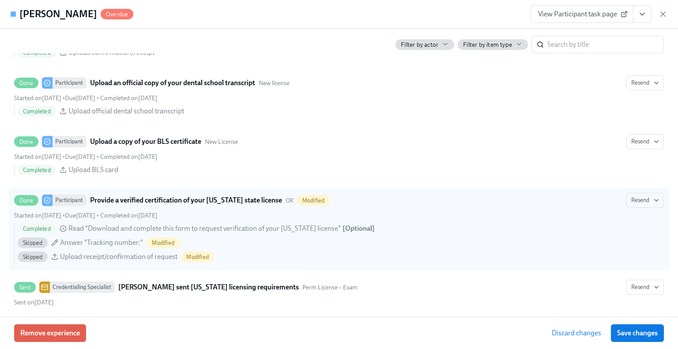
click at [640, 343] on div "Remove experience Discard changes Save changes" at bounding box center [339, 333] width 678 height 32
click at [639, 336] on span "Save changes" at bounding box center [637, 333] width 41 height 9
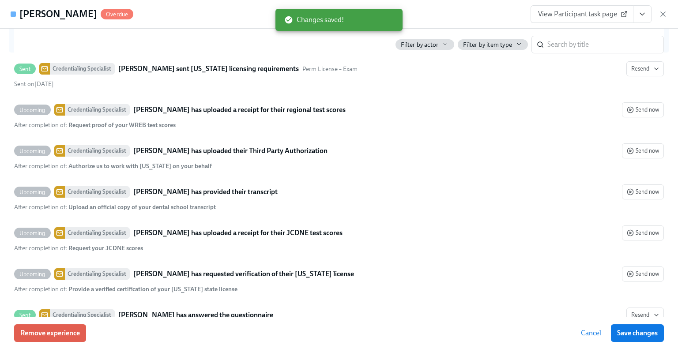
scroll to position [1721, 0]
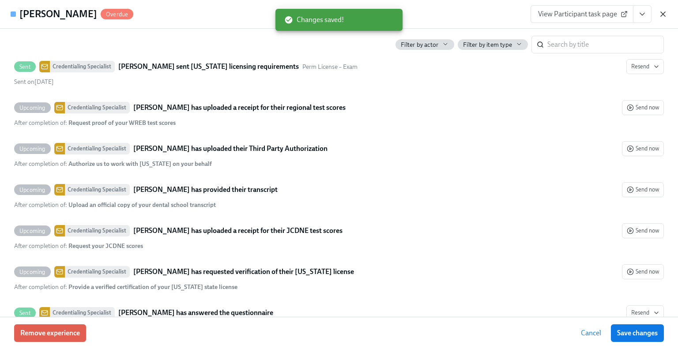
click at [664, 17] on icon "button" at bounding box center [662, 14] width 9 height 9
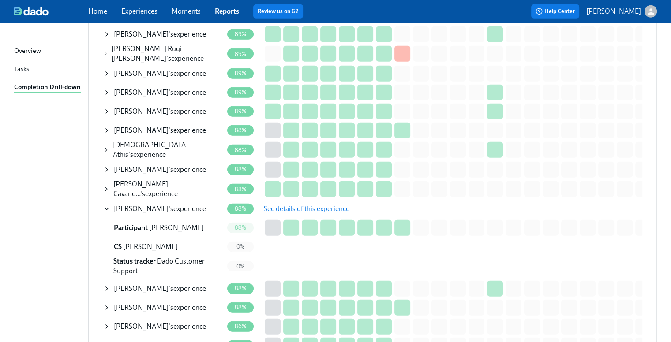
click at [276, 205] on span "See details of this experience" at bounding box center [307, 209] width 86 height 9
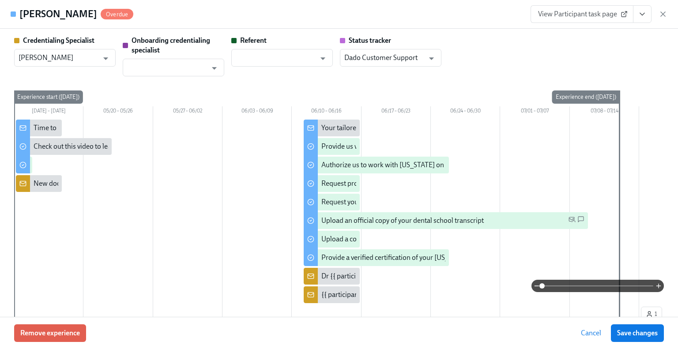
drag, startPoint x: 644, startPoint y: 18, endPoint x: 635, endPoint y: 19, distance: 9.0
click at [644, 18] on icon "View task page" at bounding box center [642, 14] width 9 height 9
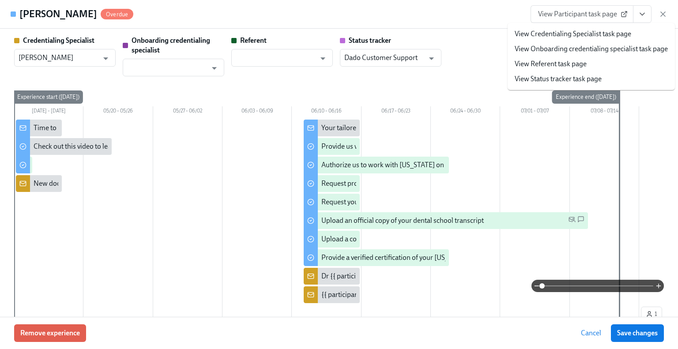
click at [583, 34] on link "View Credentialing Specialist task page" at bounding box center [573, 34] width 116 height 10
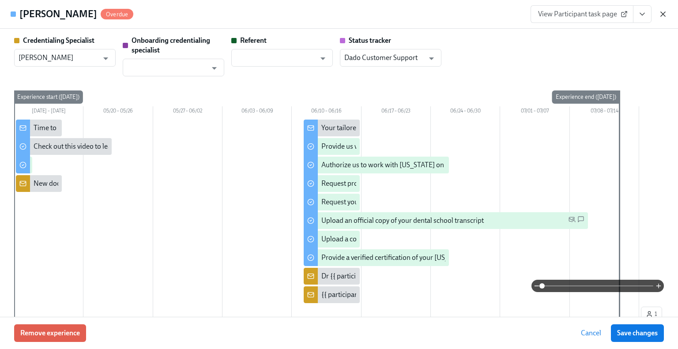
click at [664, 17] on icon "button" at bounding box center [662, 14] width 9 height 9
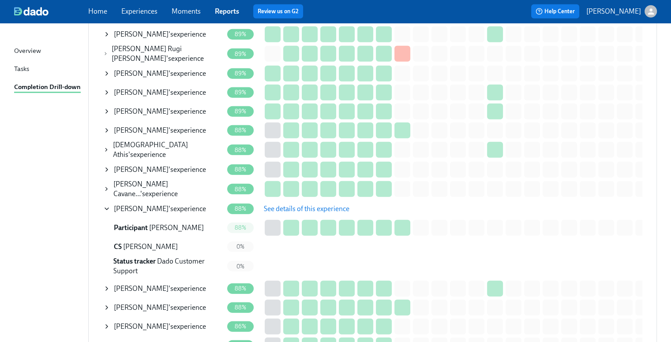
click at [156, 200] on div "Amy John 's experience" at bounding box center [163, 209] width 120 height 18
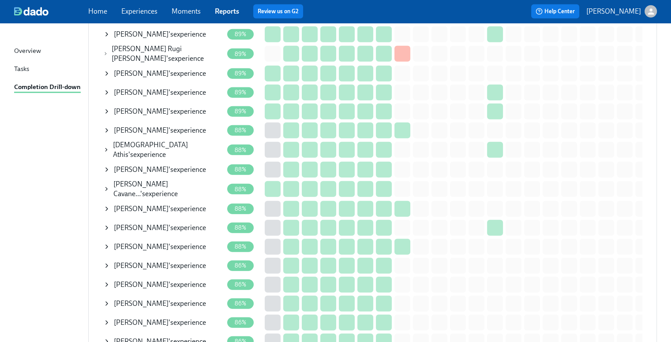
click at [154, 223] on div "Rutvi Patel 's experience" at bounding box center [160, 228] width 92 height 10
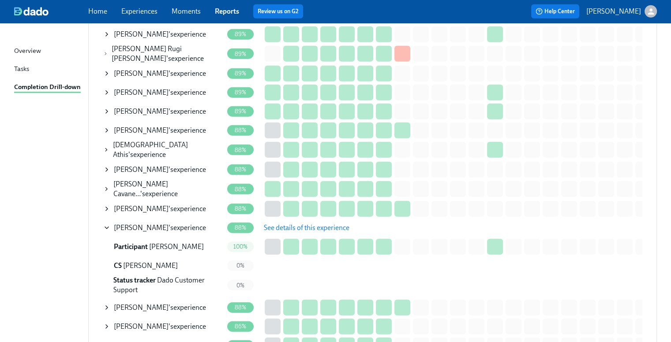
click at [302, 224] on span "See details of this experience" at bounding box center [307, 228] width 86 height 9
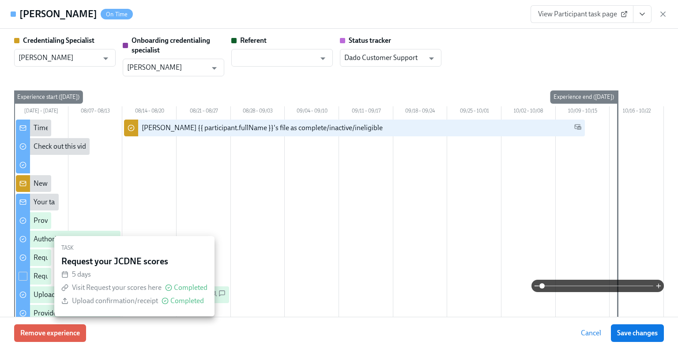
click at [646, 20] on button "View task page" at bounding box center [642, 14] width 19 height 18
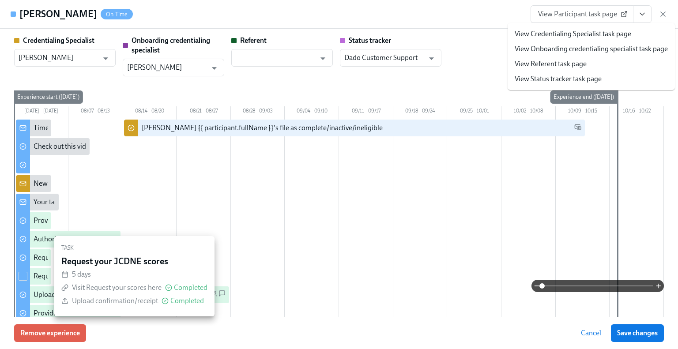
click at [596, 37] on link "View Credentialing Specialist task page" at bounding box center [573, 34] width 116 height 10
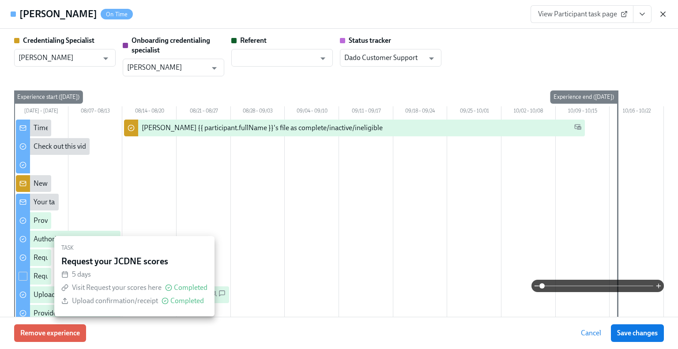
click at [660, 11] on icon "button" at bounding box center [662, 14] width 9 height 9
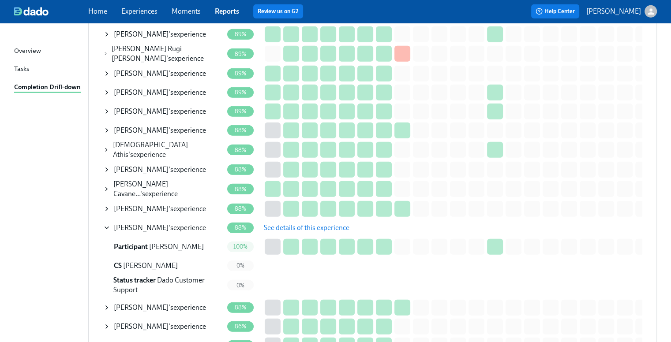
click at [141, 224] on span "Rutvi Patel" at bounding box center [141, 228] width 55 height 8
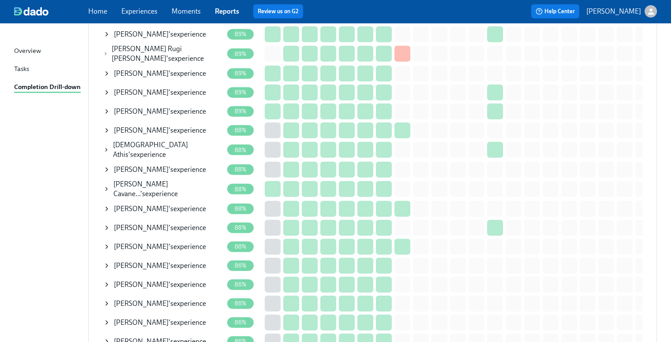
click at [139, 243] on span "Shaine Thomas" at bounding box center [141, 247] width 55 height 8
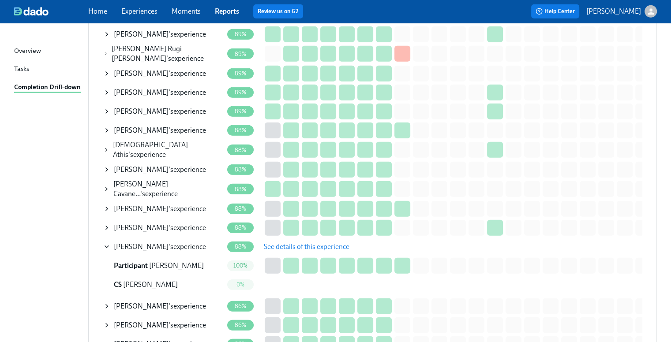
click at [286, 243] on span "See details of this experience" at bounding box center [307, 247] width 86 height 9
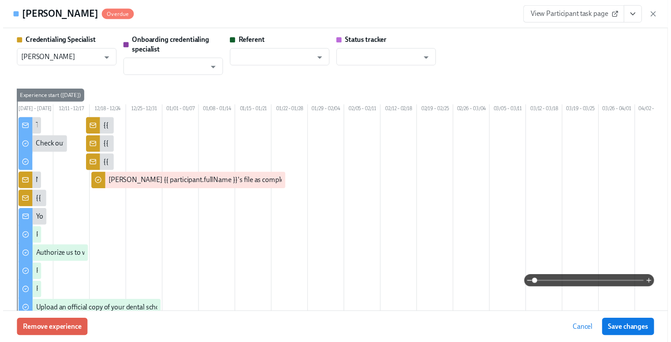
scroll to position [0, 716]
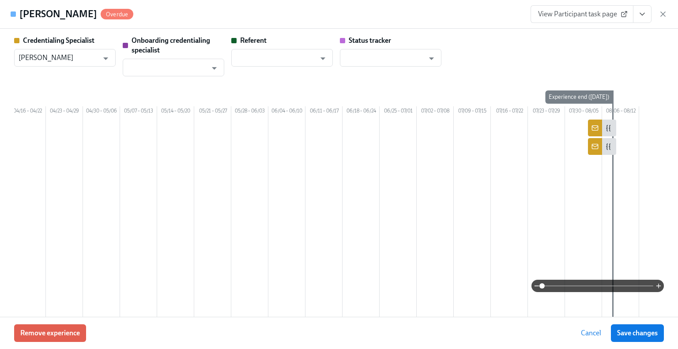
click at [639, 19] on button "View task page" at bounding box center [642, 14] width 19 height 18
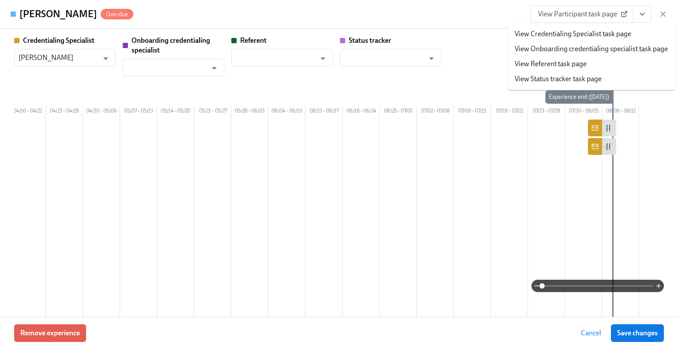
click at [605, 37] on link "View Credentialing Specialist task page" at bounding box center [573, 34] width 116 height 10
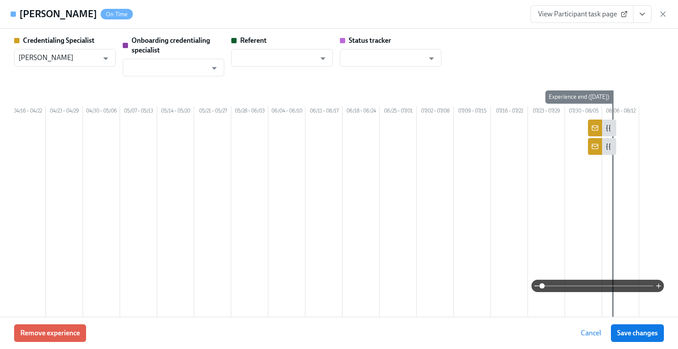
click at [658, 15] on div "View Participant task page" at bounding box center [598, 14] width 137 height 18
click at [660, 15] on icon "button" at bounding box center [662, 14] width 9 height 9
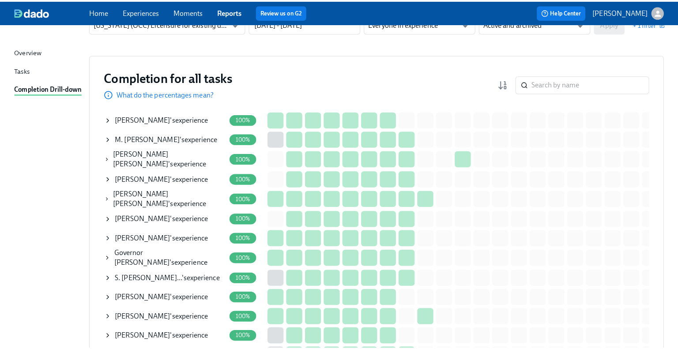
scroll to position [0, 0]
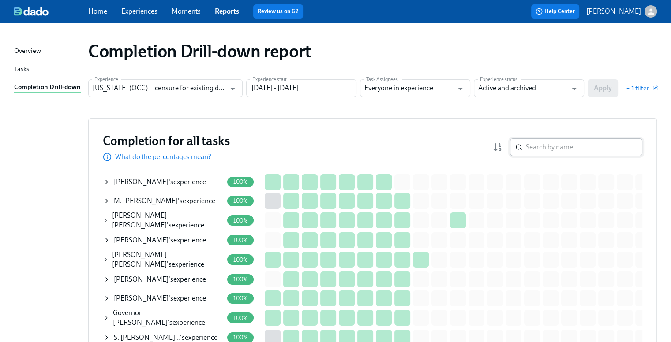
click at [575, 146] on input "search" at bounding box center [584, 148] width 116 height 18
type input "desai"
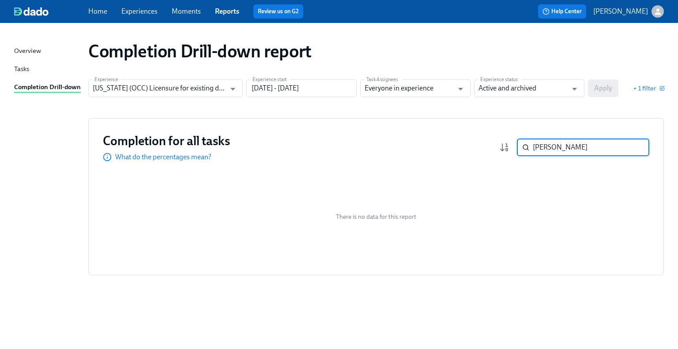
click at [570, 151] on input "desai" at bounding box center [591, 148] width 116 height 18
click at [555, 151] on input "search" at bounding box center [591, 148] width 116 height 18
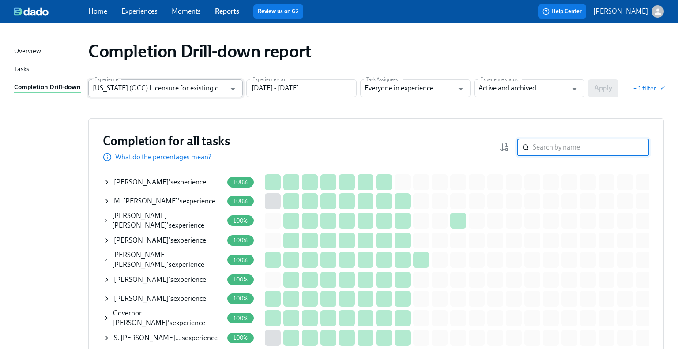
click at [189, 88] on input "Illinois (OCC) Licensure for existing doctors" at bounding box center [159, 88] width 133 height 18
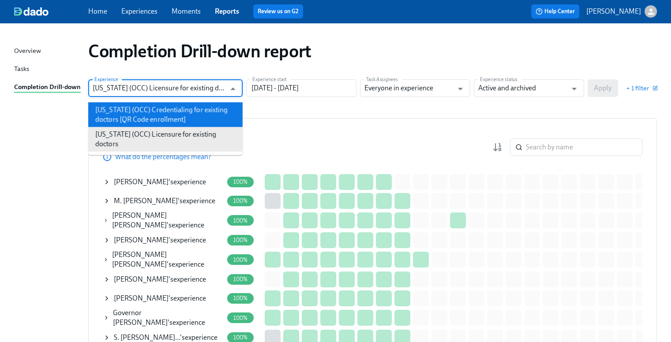
click at [189, 112] on li "Illinois (OCC) Credentialing for existing doctors [QR Code enrollment]" at bounding box center [165, 114] width 154 height 25
type input "Illinois (OCC) Credentialing for existing doctors [QR Code enrollment]"
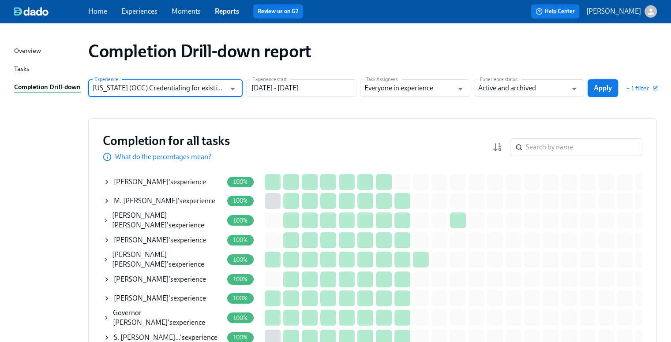
click at [594, 95] on button "Apply" at bounding box center [603, 88] width 30 height 18
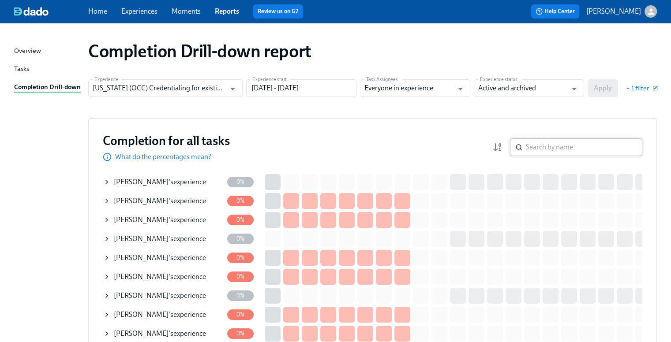
click at [566, 147] on input "search" at bounding box center [584, 148] width 116 height 18
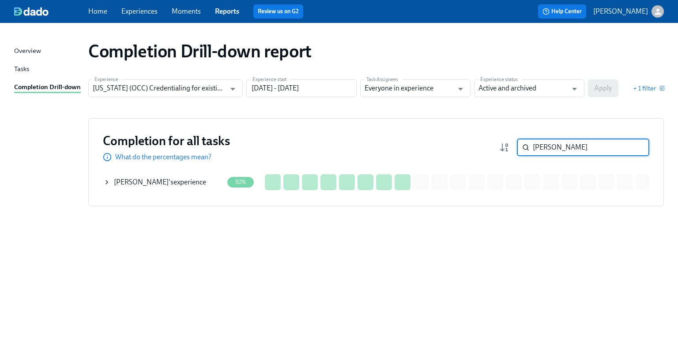
click at [182, 182] on div "Krishna Desai 's experience" at bounding box center [160, 182] width 92 height 10
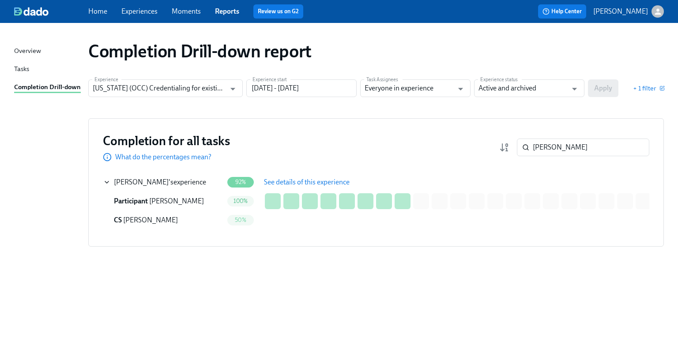
click at [293, 178] on span "See details of this experience" at bounding box center [307, 182] width 86 height 9
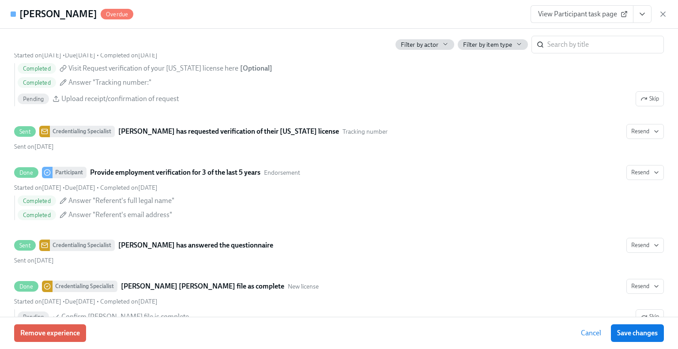
scroll to position [1544, 0]
click at [642, 15] on icon "View task page" at bounding box center [642, 14] width 4 height 2
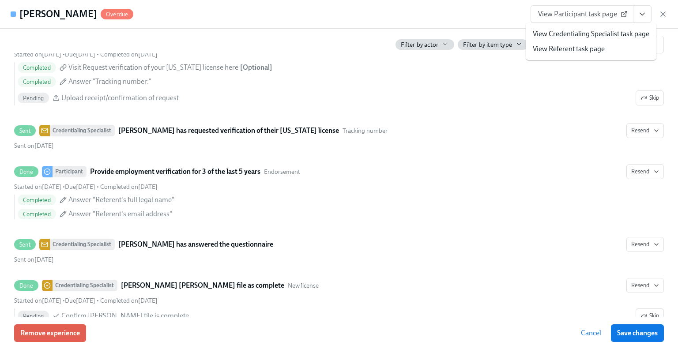
click at [594, 15] on span "View Participant task page" at bounding box center [582, 14] width 88 height 9
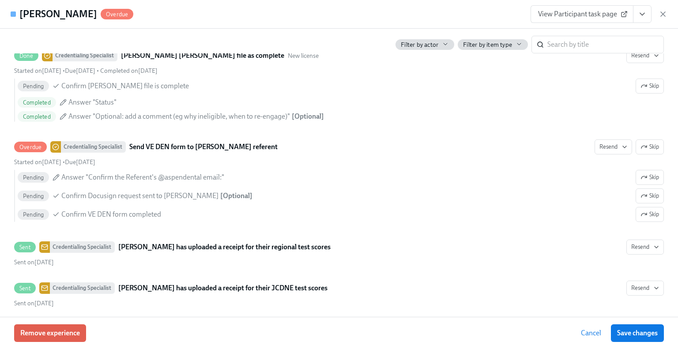
scroll to position [1809, 0]
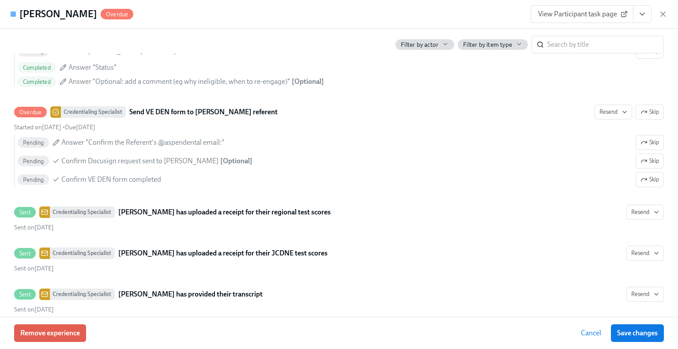
click at [638, 14] on icon "View task page" at bounding box center [642, 14] width 9 height 9
click at [578, 16] on span "View Participant task page" at bounding box center [582, 14] width 88 height 9
click at [662, 11] on icon "button" at bounding box center [662, 14] width 9 height 9
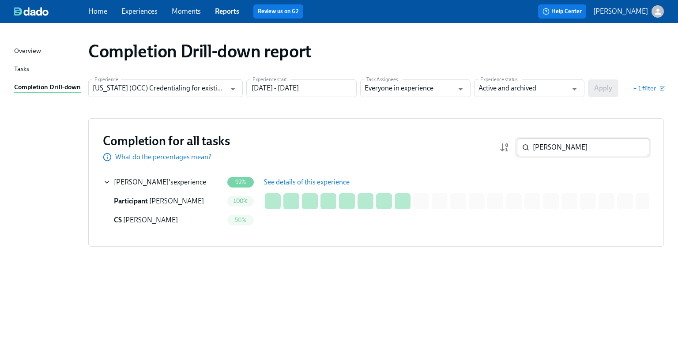
click at [577, 150] on input "desai" at bounding box center [591, 148] width 116 height 18
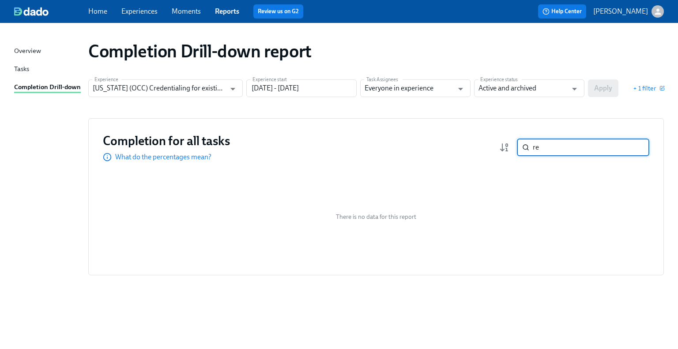
type input "r"
type input "rein"
click at [131, 88] on input "Illinois (OCC) Credentialing for existing doctors [QR Code enrollment]" at bounding box center [159, 88] width 133 height 18
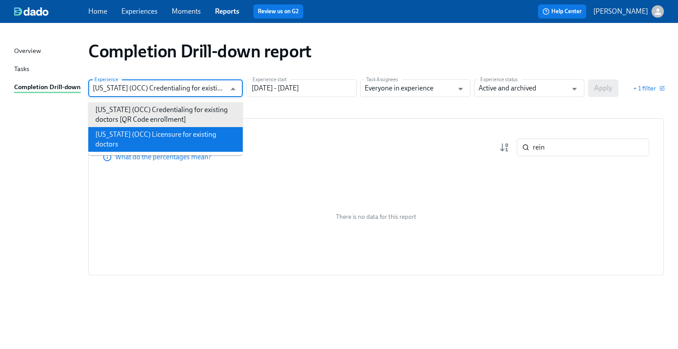
click at [143, 131] on li "Illinois (OCC) Licensure for existing doctors" at bounding box center [165, 139] width 154 height 25
type input "Illinois (OCC) Licensure for existing doctors"
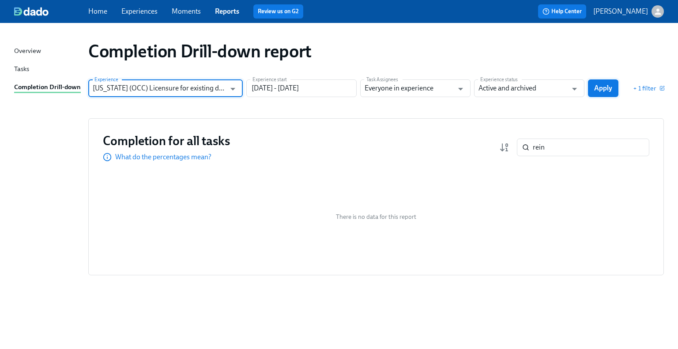
click at [607, 90] on span "Apply" at bounding box center [603, 88] width 18 height 9
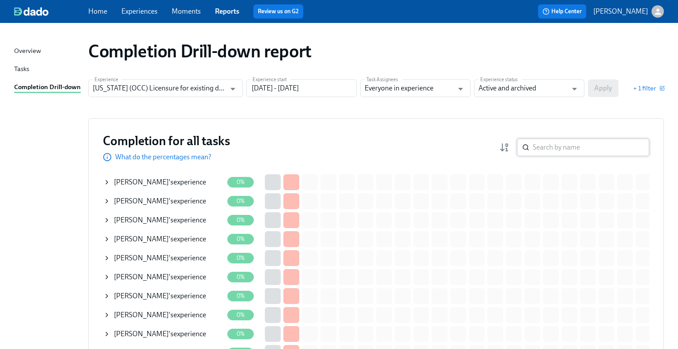
click at [549, 145] on input "search" at bounding box center [591, 148] width 116 height 18
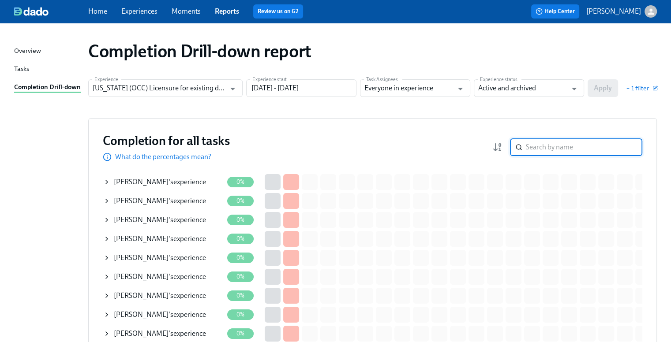
click at [549, 150] on input "search" at bounding box center [584, 148] width 116 height 18
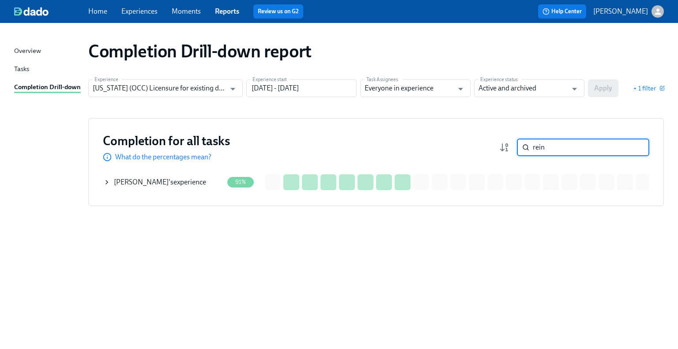
type input "rein"
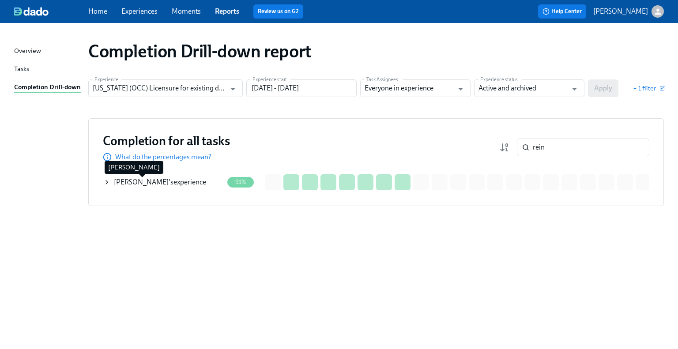
click at [144, 180] on span "R. Tejeda-Gonzalez" at bounding box center [141, 182] width 55 height 8
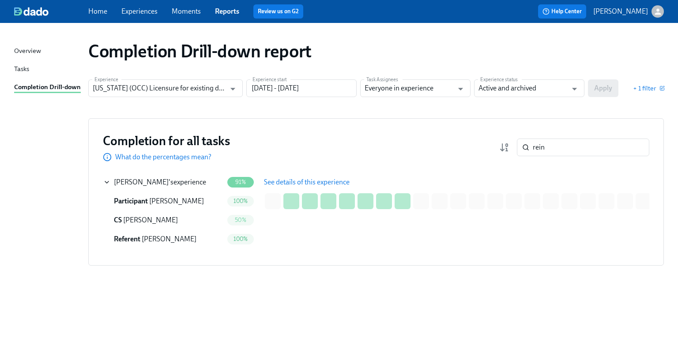
click at [323, 186] on button "See details of this experience" at bounding box center [307, 182] width 98 height 18
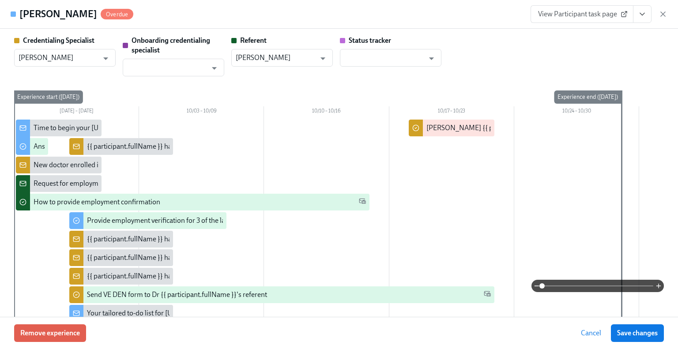
click at [613, 15] on span "View Participant task page" at bounding box center [582, 14] width 88 height 9
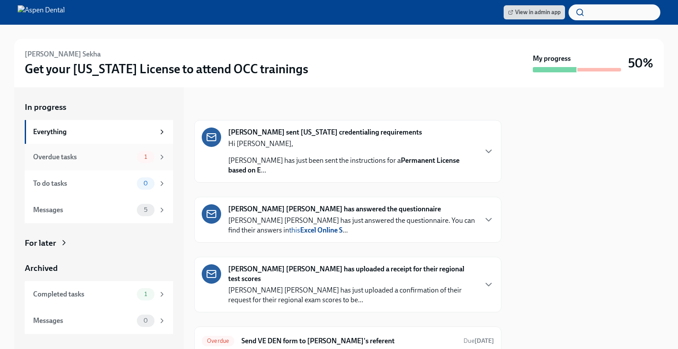
click at [88, 158] on div "Overdue tasks" at bounding box center [83, 157] width 100 height 10
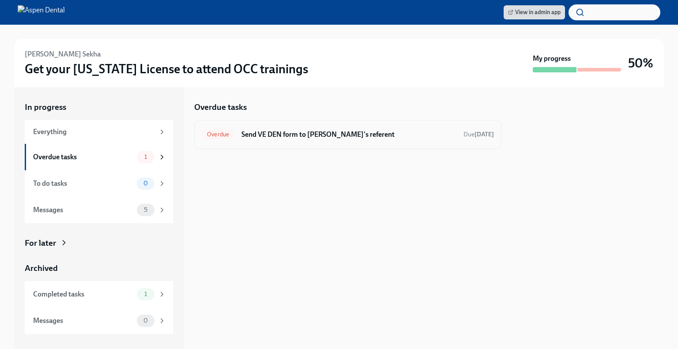
click at [361, 141] on div "Overdue Send VE DEN form to Dr Navneet Sekha's referent Due Nov 22nd" at bounding box center [348, 135] width 292 height 14
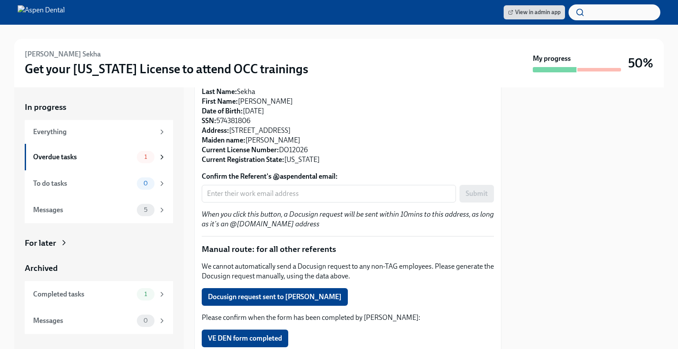
scroll to position [165, 0]
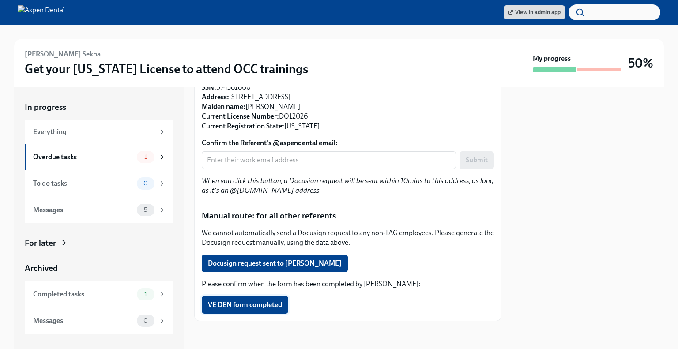
click at [266, 307] on span "VE DEN form completed" at bounding box center [245, 305] width 74 height 9
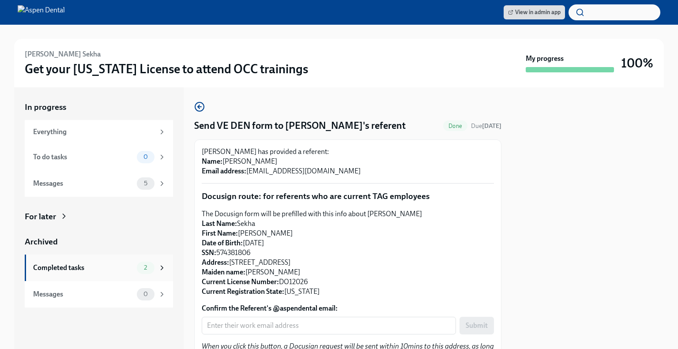
click at [88, 269] on div "Completed tasks" at bounding box center [83, 268] width 100 height 10
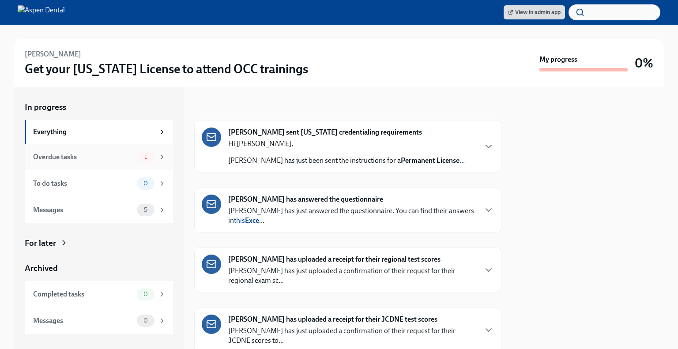
click at [73, 167] on div "Overdue tasks 1" at bounding box center [99, 157] width 148 height 26
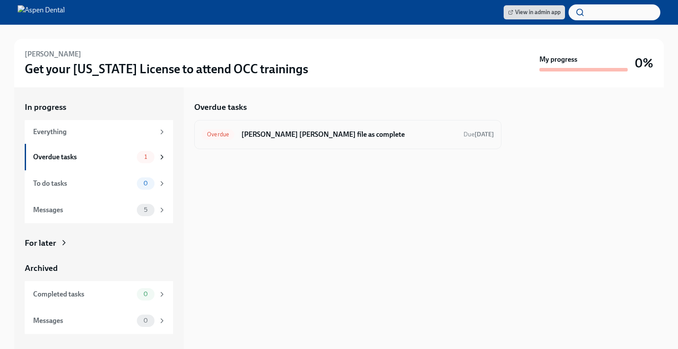
click at [309, 128] on div "Overdue Mark Claudia Barros Chaviano's file as complete Due Dec 17th" at bounding box center [348, 135] width 292 height 14
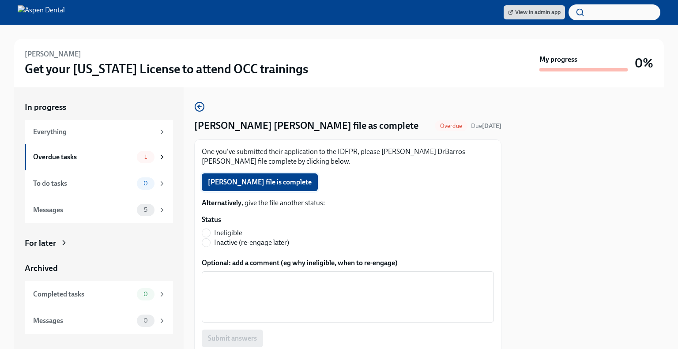
click at [310, 183] on span "Claudia Barros Chaviano's file is complete" at bounding box center [260, 182] width 104 height 9
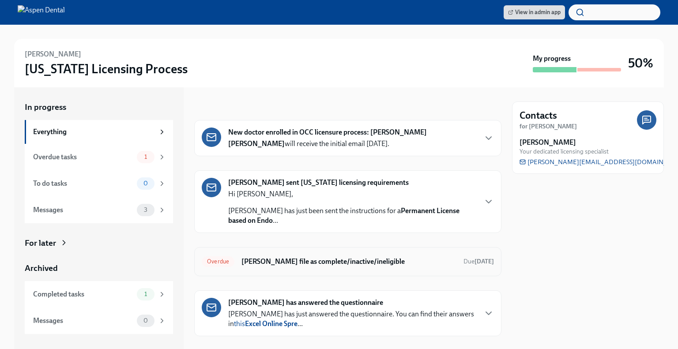
click at [295, 263] on h6 "[PERSON_NAME] file as complete/inactive/ineligible" at bounding box center [348, 262] width 215 height 10
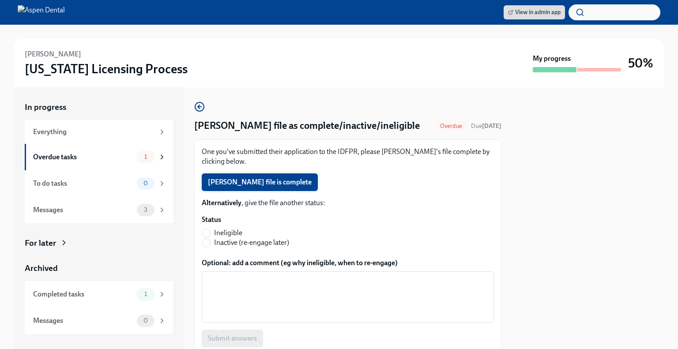
click at [259, 187] on span "[PERSON_NAME] file is complete" at bounding box center [260, 182] width 104 height 9
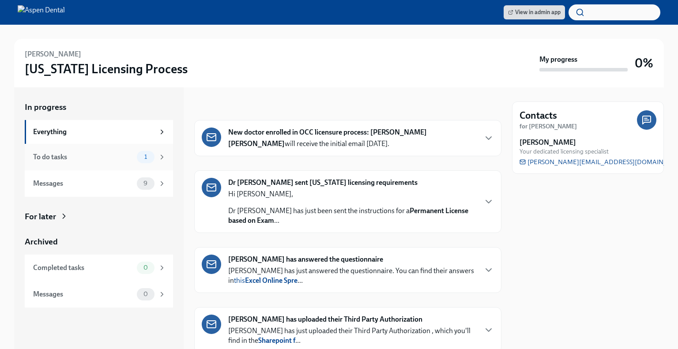
click at [93, 154] on div "To do tasks" at bounding box center [83, 157] width 100 height 10
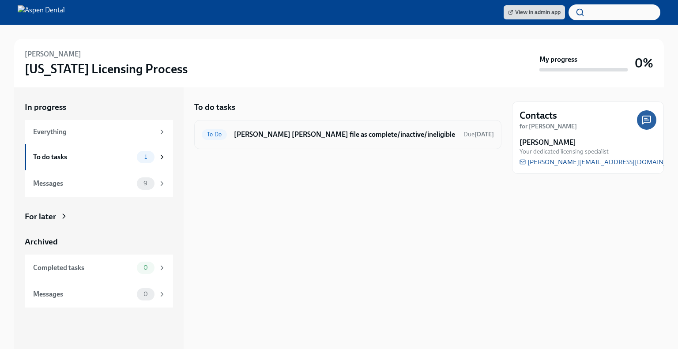
click at [289, 124] on div "To Do Mark David Jung's file as complete/inactive/ineligible Due Nov 3rd" at bounding box center [347, 134] width 307 height 29
click at [289, 130] on h6 "Mark David Jung's file as complete/inactive/ineligible" at bounding box center [345, 135] width 222 height 10
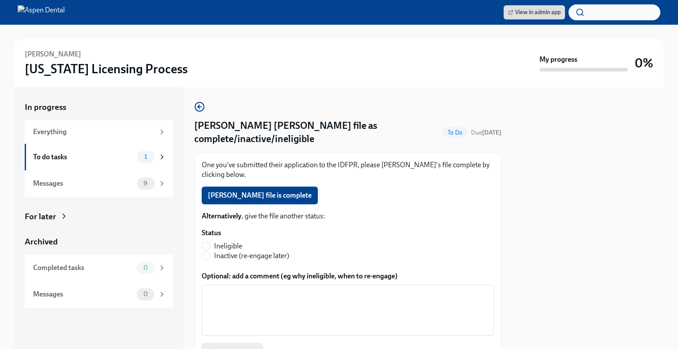
click at [277, 187] on button "David Jung's file is complete" at bounding box center [260, 196] width 116 height 18
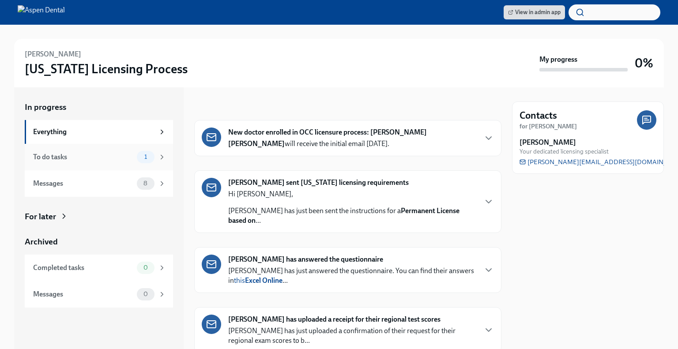
click at [101, 158] on div "To do tasks" at bounding box center [83, 157] width 100 height 10
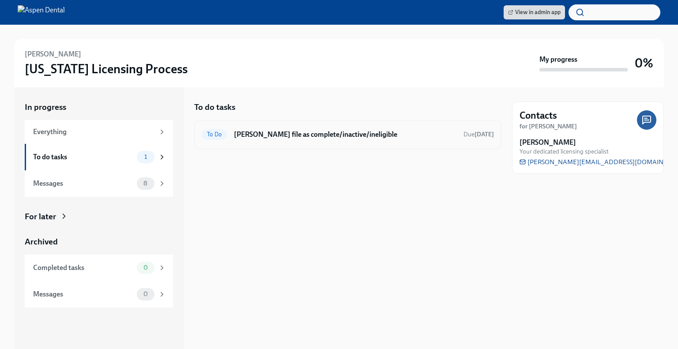
click at [313, 130] on h6 "Mark Lauren Dickman's file as complete/inactive/ineligible" at bounding box center [345, 135] width 222 height 10
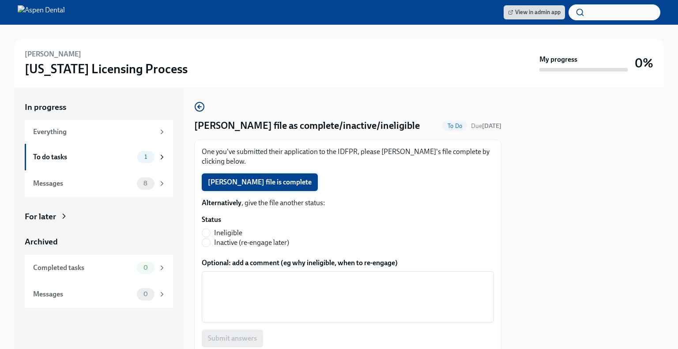
click at [290, 187] on span "Lauren Dickman's file is complete" at bounding box center [260, 182] width 104 height 9
click at [290, 191] on div "Completing" at bounding box center [348, 182] width 292 height 18
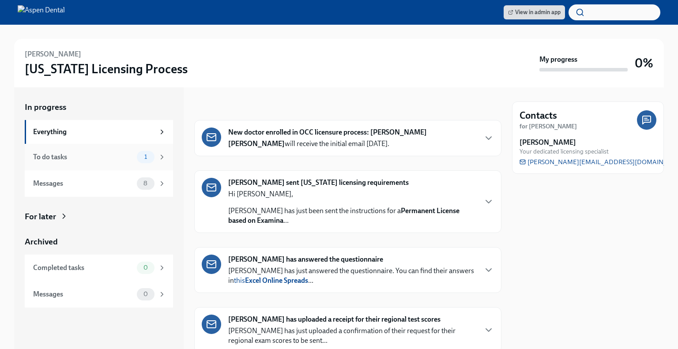
click at [90, 158] on div "To do tasks" at bounding box center [83, 157] width 100 height 10
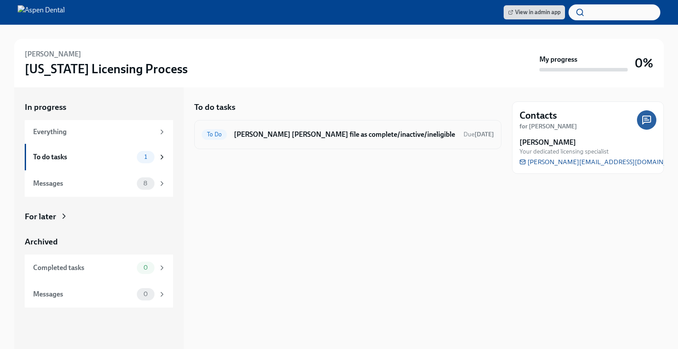
click at [287, 143] on div "To Do [PERSON_NAME] [PERSON_NAME] file as complete/inactive/ineligible Due [DAT…" at bounding box center [347, 134] width 307 height 29
click at [294, 136] on h6 "[PERSON_NAME] [PERSON_NAME] file as complete/inactive/ineligible" at bounding box center [345, 135] width 222 height 10
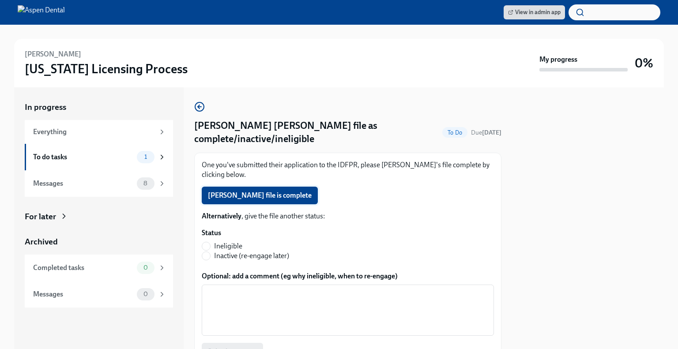
click at [270, 191] on span "[PERSON_NAME] file is complete" at bounding box center [260, 195] width 104 height 9
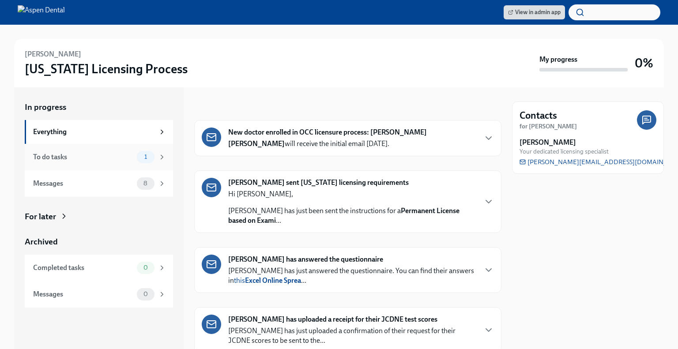
click at [132, 162] on div "To do tasks 1" at bounding box center [99, 157] width 133 height 12
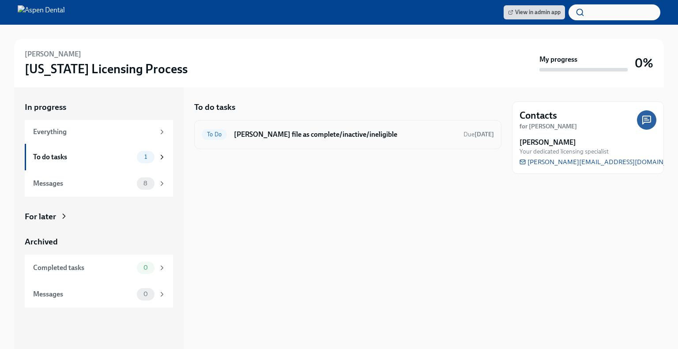
click at [305, 135] on h6 "Mark Yumin Lee's file as complete/inactive/ineligible" at bounding box center [345, 135] width 222 height 10
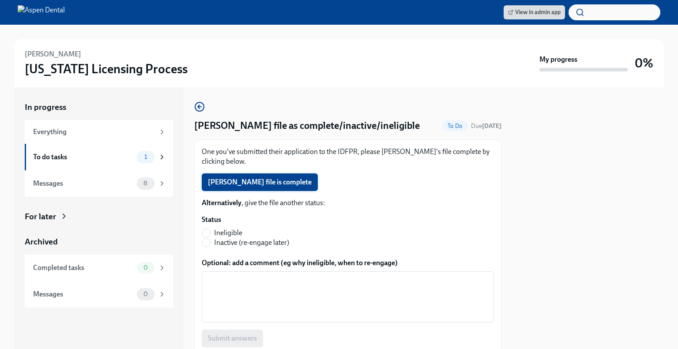
click at [266, 181] on span "Yumin Lee's file is complete" at bounding box center [260, 182] width 104 height 9
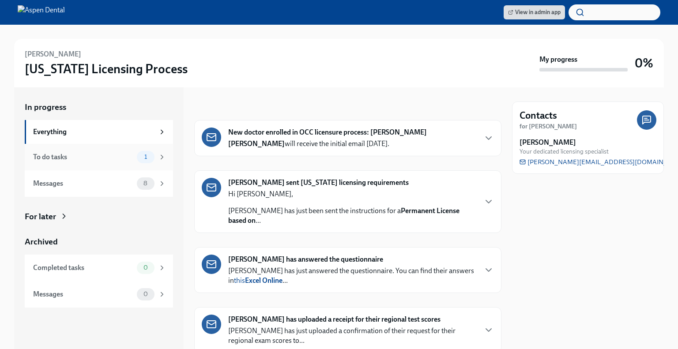
click at [103, 162] on div "To do tasks 1" at bounding box center [99, 157] width 133 height 12
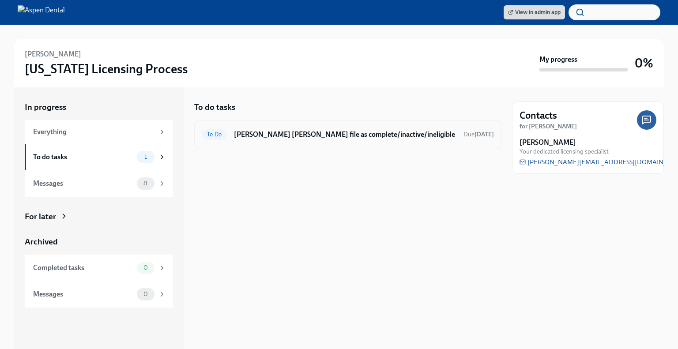
click at [302, 137] on h6 "[PERSON_NAME] [PERSON_NAME] file as complete/inactive/ineligible" at bounding box center [345, 135] width 222 height 10
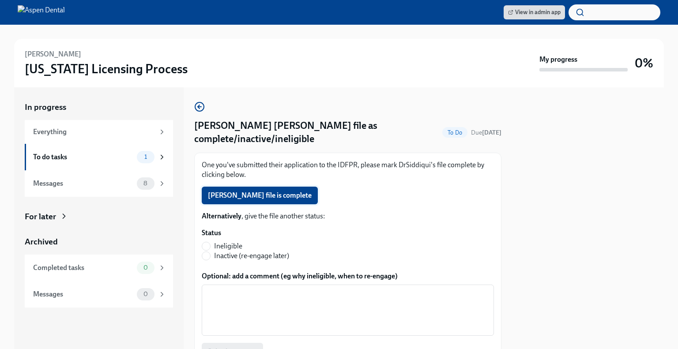
click at [285, 197] on span "[PERSON_NAME] file is complete" at bounding box center [260, 195] width 104 height 9
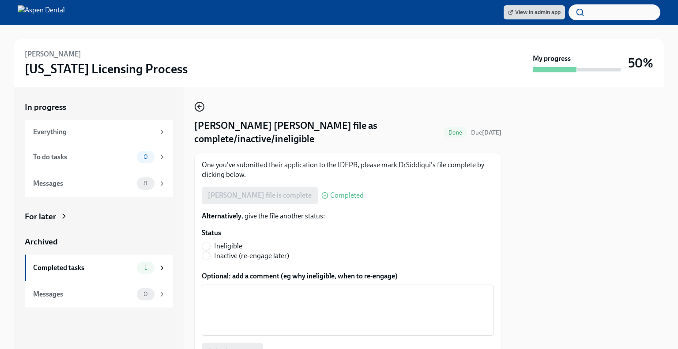
click at [199, 107] on icon "button" at bounding box center [199, 106] width 11 height 11
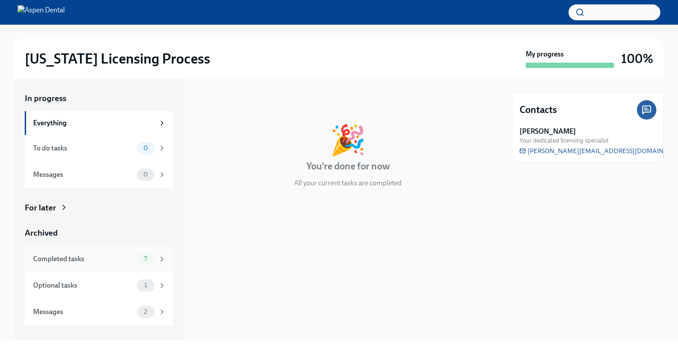
click at [96, 255] on div "Completed tasks" at bounding box center [83, 259] width 100 height 10
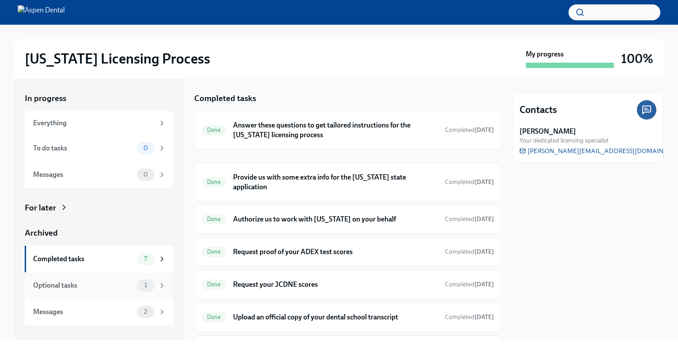
click at [92, 283] on div "Optional tasks" at bounding box center [83, 286] width 100 height 10
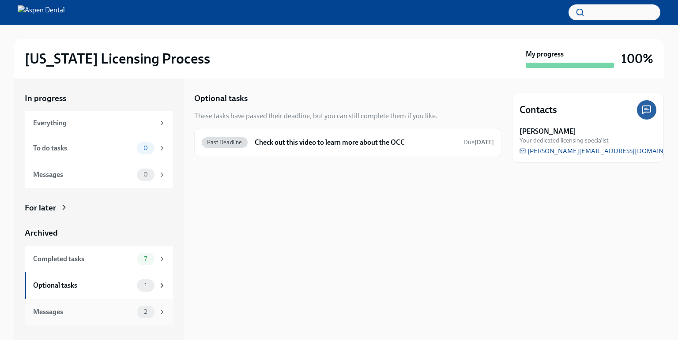
click at [85, 313] on div "Messages" at bounding box center [83, 312] width 100 height 10
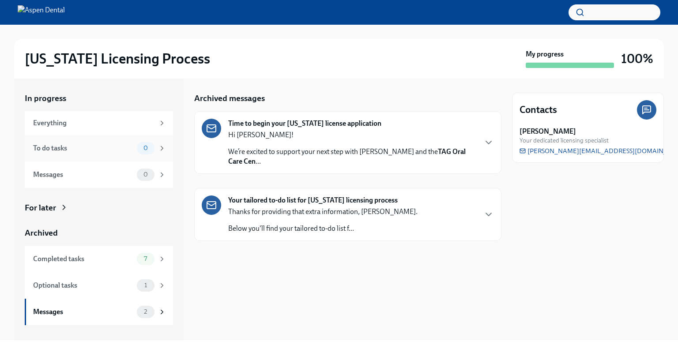
click at [93, 151] on div "To do tasks" at bounding box center [83, 148] width 100 height 10
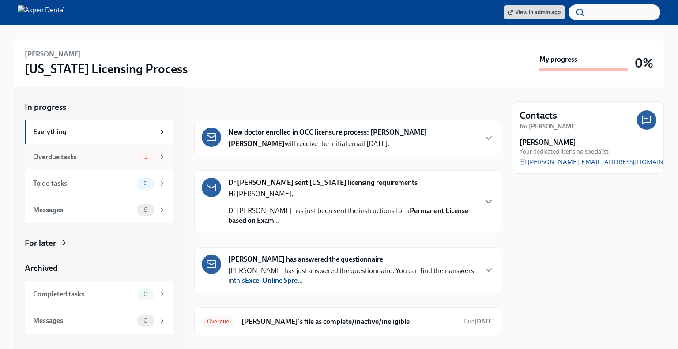
click at [109, 162] on div "Overdue tasks 1" at bounding box center [99, 157] width 133 height 12
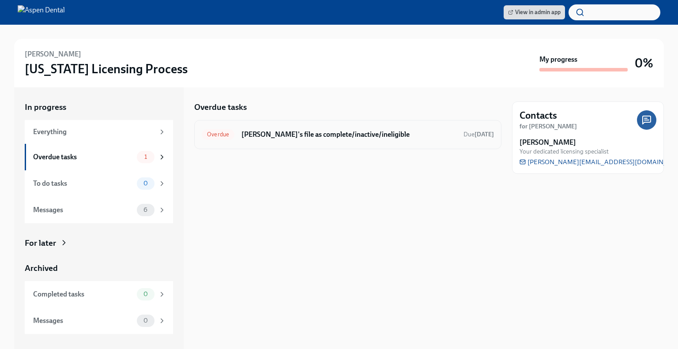
click at [310, 133] on h6 "[PERSON_NAME]'s file as complete/inactive/ineligible" at bounding box center [348, 135] width 215 height 10
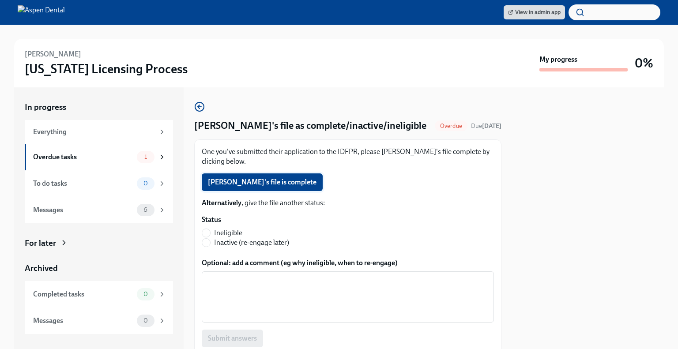
click at [274, 187] on span "[PERSON_NAME]'s file is complete" at bounding box center [262, 182] width 109 height 9
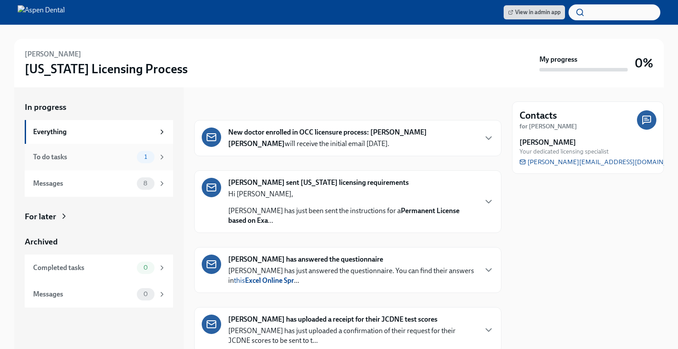
click at [88, 157] on div "To do tasks" at bounding box center [83, 157] width 100 height 10
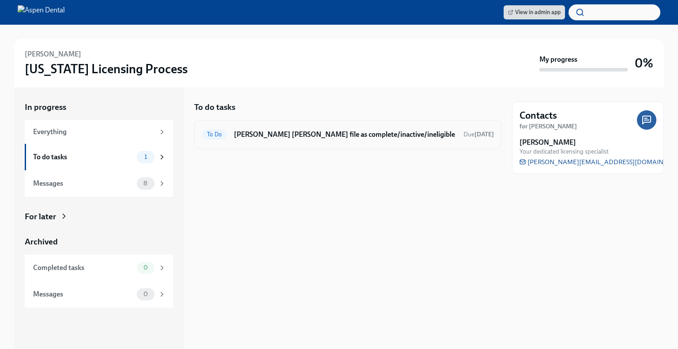
click at [257, 130] on h6 "[PERSON_NAME] [PERSON_NAME] file as complete/inactive/ineligible" at bounding box center [345, 135] width 222 height 10
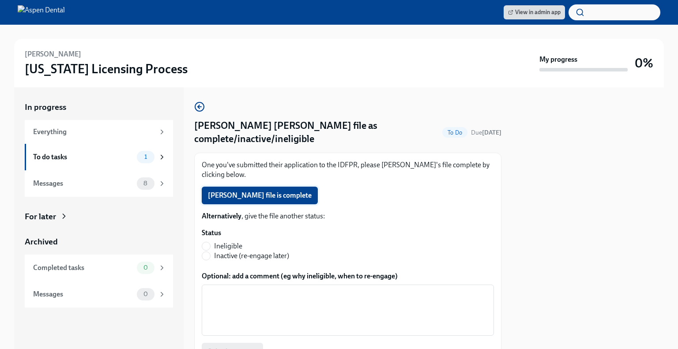
click at [266, 191] on span "[PERSON_NAME] file is complete" at bounding box center [260, 195] width 104 height 9
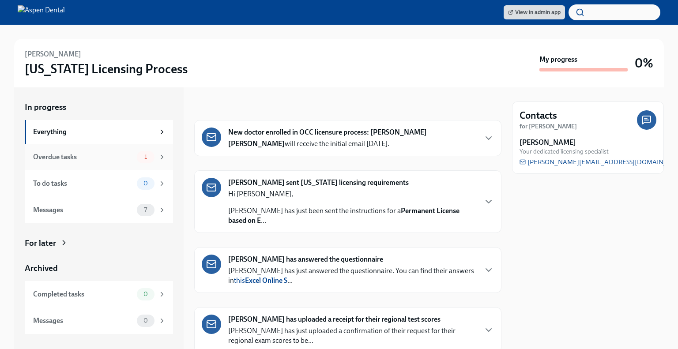
click at [60, 160] on div "Overdue tasks" at bounding box center [83, 157] width 100 height 10
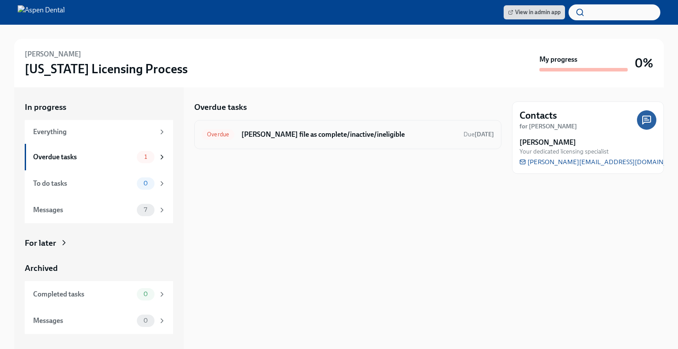
click at [321, 131] on h6 "[PERSON_NAME] file as complete/inactive/ineligible" at bounding box center [348, 135] width 215 height 10
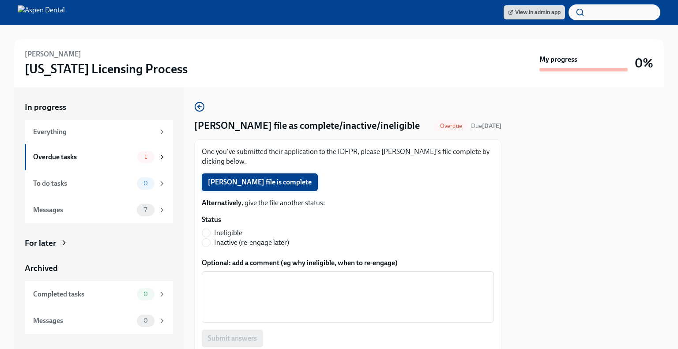
click at [279, 187] on span "[PERSON_NAME] file is complete" at bounding box center [260, 182] width 104 height 9
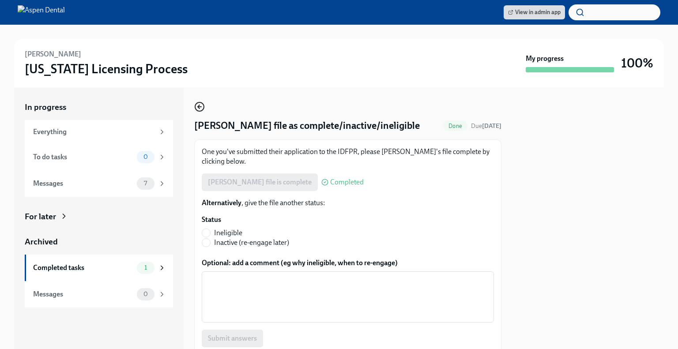
click at [201, 105] on icon "button" at bounding box center [199, 106] width 11 height 11
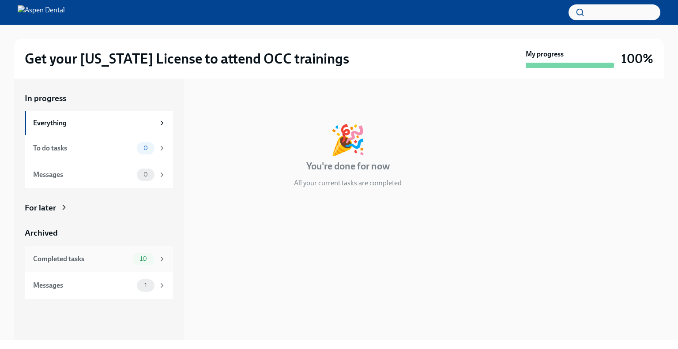
click at [71, 257] on div "Completed tasks" at bounding box center [81, 259] width 96 height 10
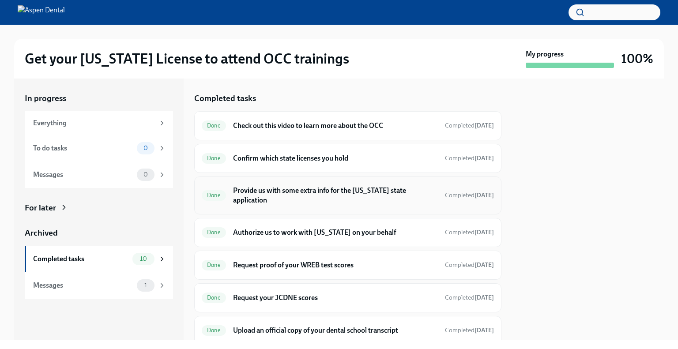
click at [287, 188] on h6 "Provide us with some extra info for the [US_STATE] state application" at bounding box center [335, 195] width 205 height 19
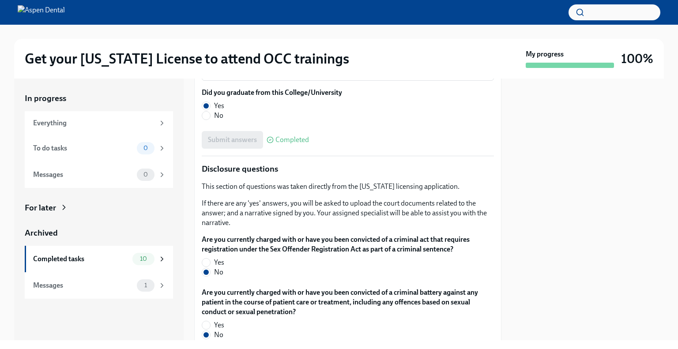
scroll to position [1412, 0]
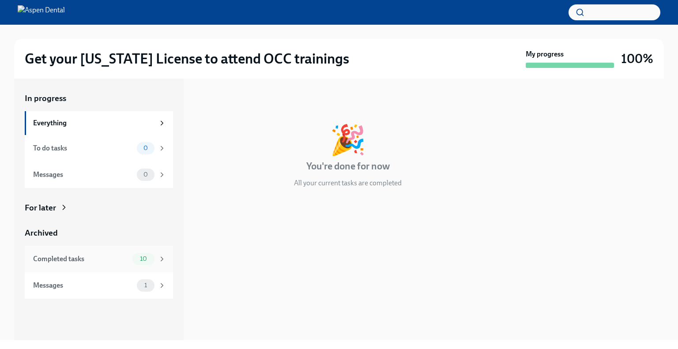
click at [75, 257] on div "Completed tasks" at bounding box center [81, 259] width 96 height 10
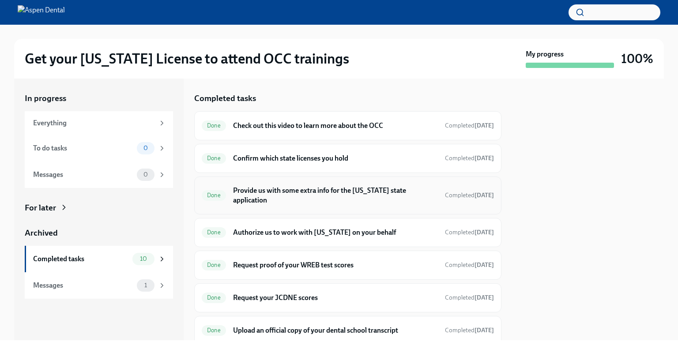
click at [280, 193] on h6 "Provide us with some extra info for the [US_STATE] state application" at bounding box center [335, 195] width 205 height 19
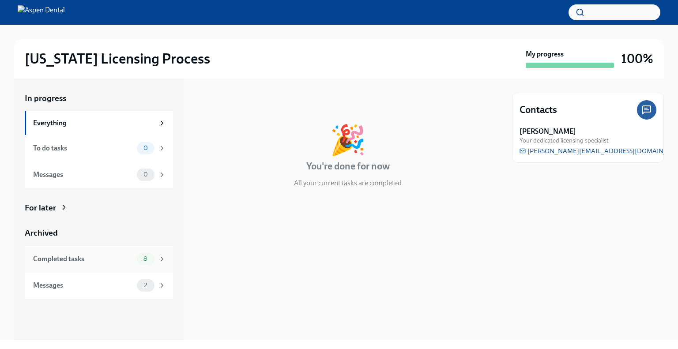
click at [96, 263] on div "Completed tasks" at bounding box center [83, 259] width 100 height 10
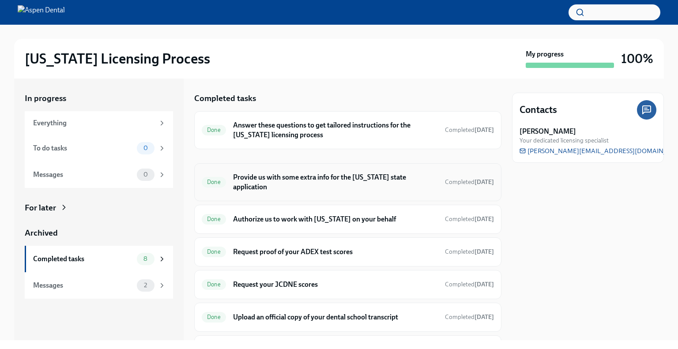
click at [266, 183] on div "Done Provide us with some extra info for the [US_STATE] state application Compl…" at bounding box center [348, 182] width 292 height 23
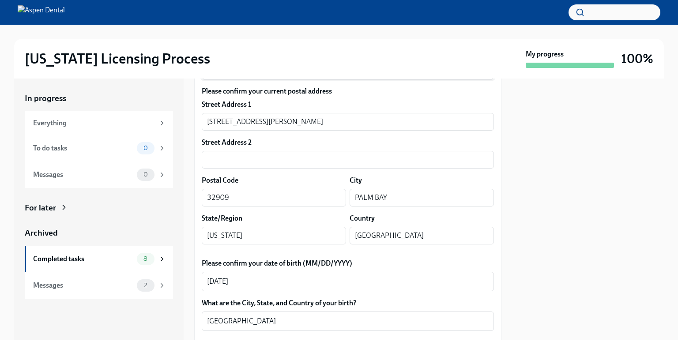
scroll to position [309, 0]
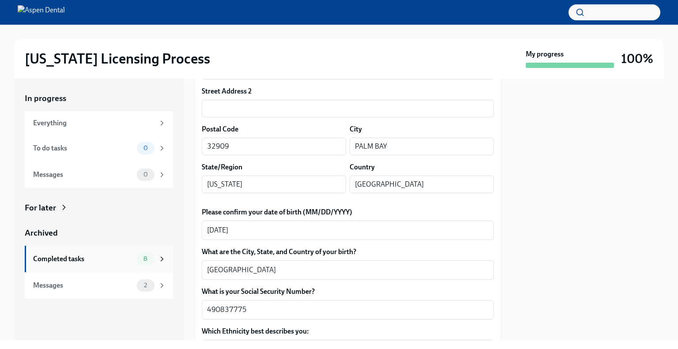
click at [88, 259] on div "Completed tasks" at bounding box center [83, 259] width 100 height 10
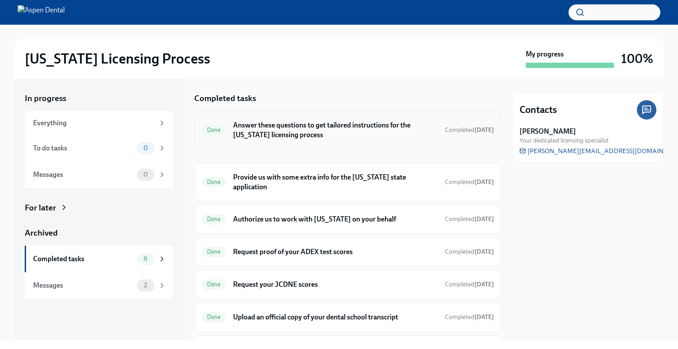
click at [268, 128] on h6 "Answer these questions to get tailored instructions for the [US_STATE] licensin…" at bounding box center [335, 129] width 205 height 19
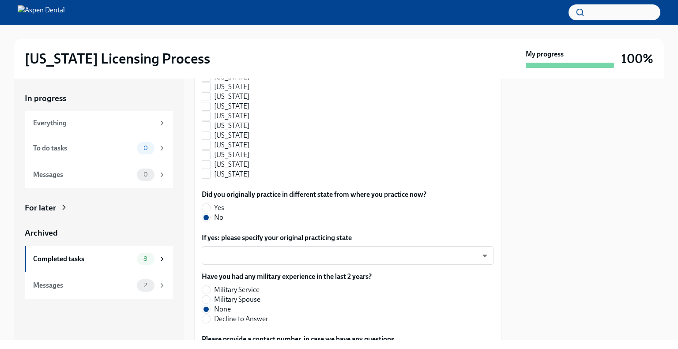
scroll to position [927, 0]
